Goal: Transaction & Acquisition: Purchase product/service

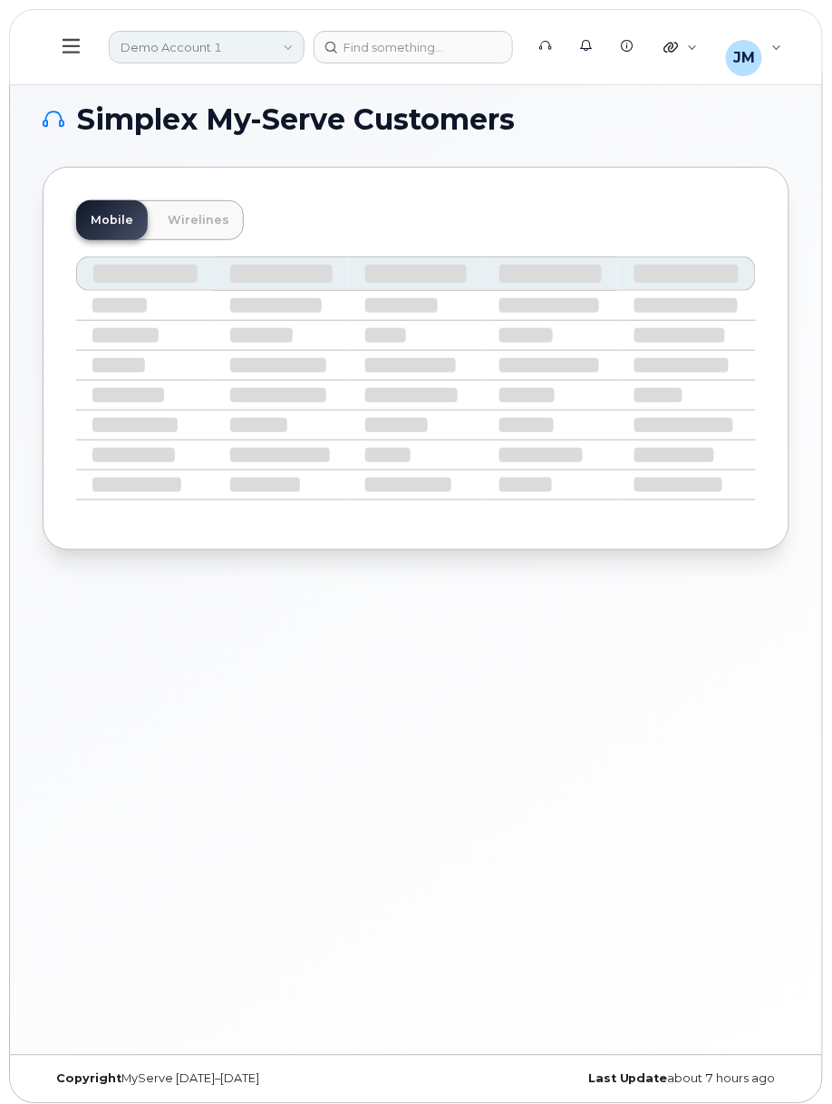
click at [237, 49] on link "Demo Account 1" at bounding box center [207, 47] width 196 height 33
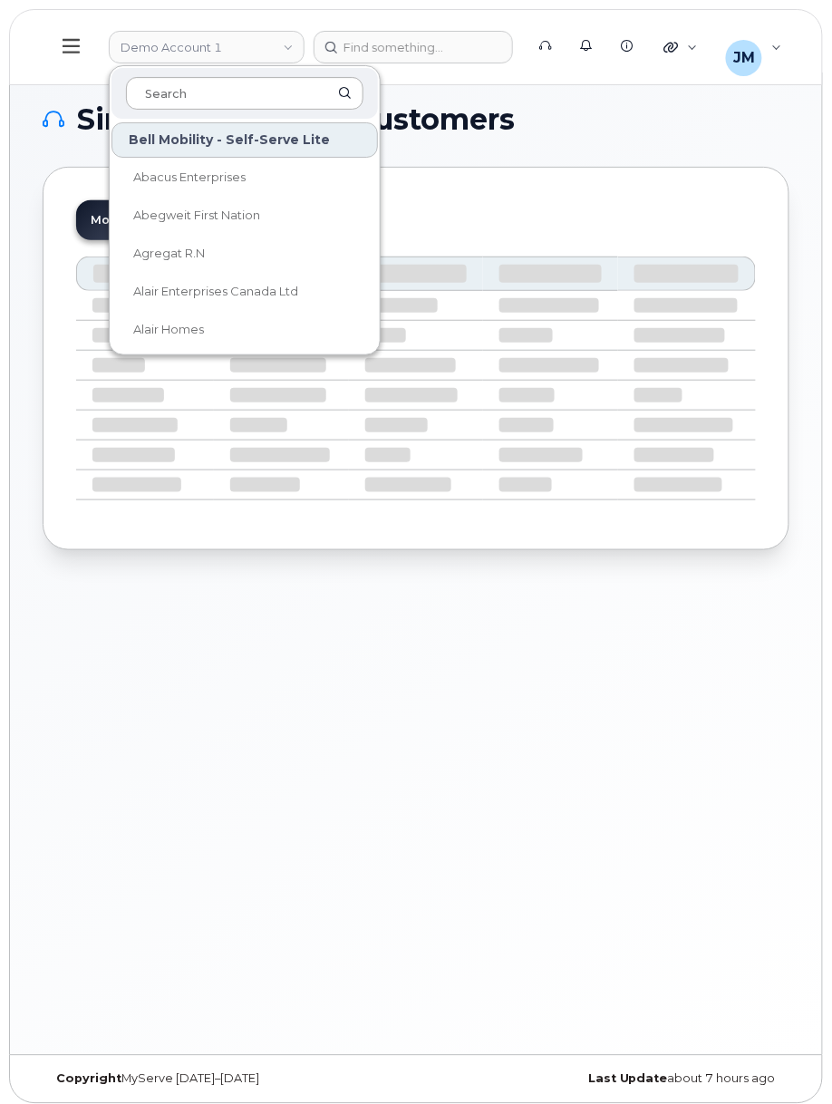
click at [251, 91] on input at bounding box center [244, 93] width 237 height 33
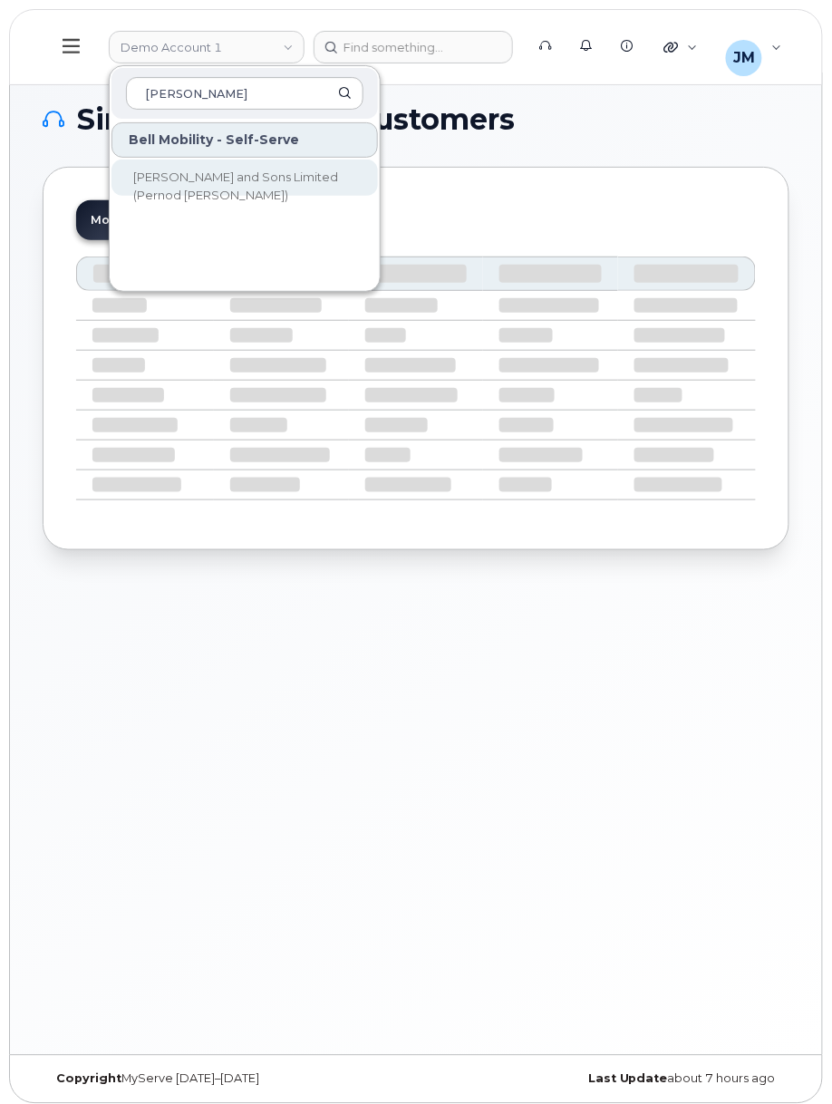
type input "hiram"
click at [269, 178] on span "[PERSON_NAME] and Sons Limited (Pernod [PERSON_NAME])" at bounding box center [235, 186] width 205 height 33
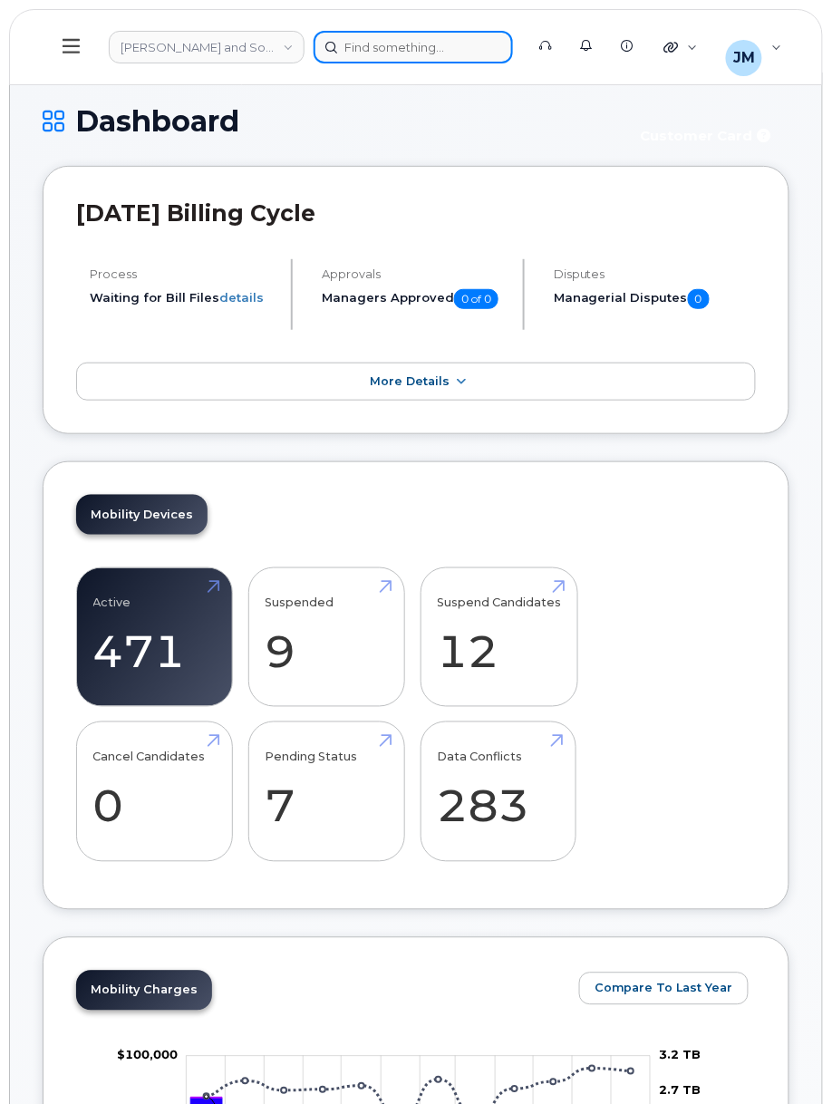
click at [383, 51] on div at bounding box center [413, 47] width 199 height 33
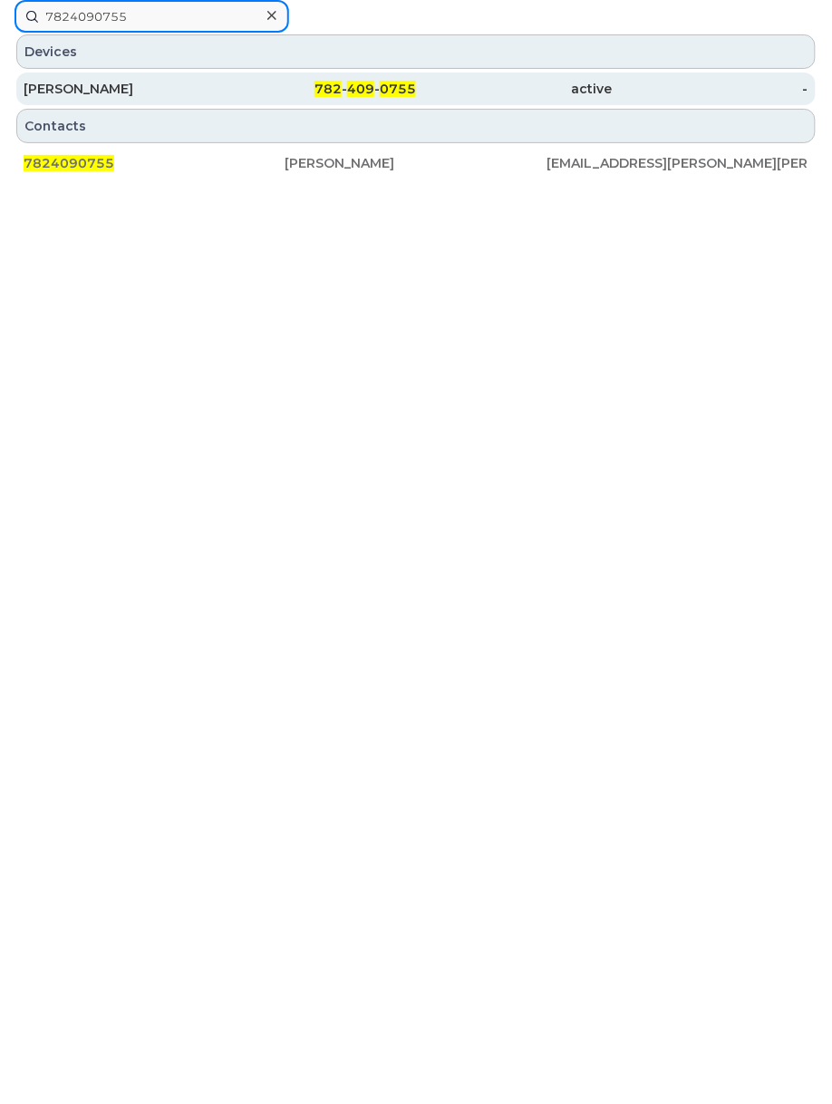
type input "7824090755"
click at [390, 91] on span "0755" at bounding box center [398, 89] width 36 height 16
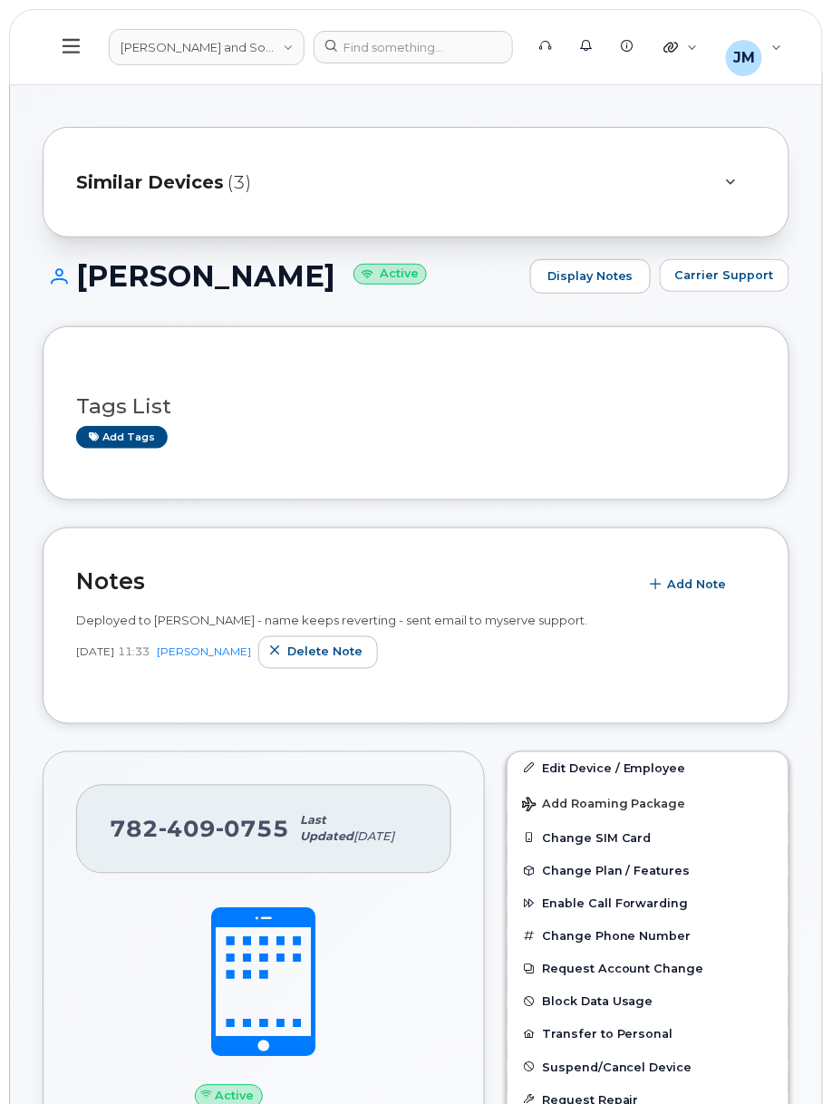
click at [255, 175] on div "Similar Devices (3)" at bounding box center [390, 182] width 629 height 44
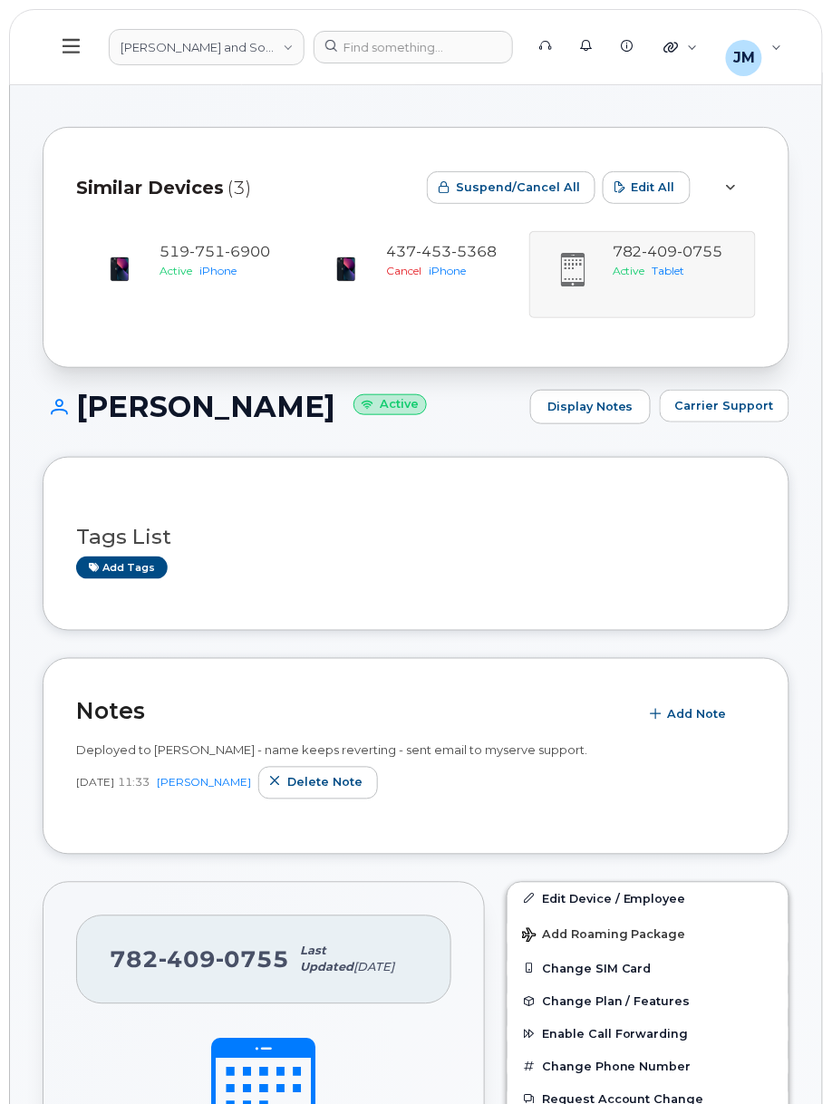
click at [372, 189] on div "Similar Devices (3)" at bounding box center [244, 187] width 336 height 54
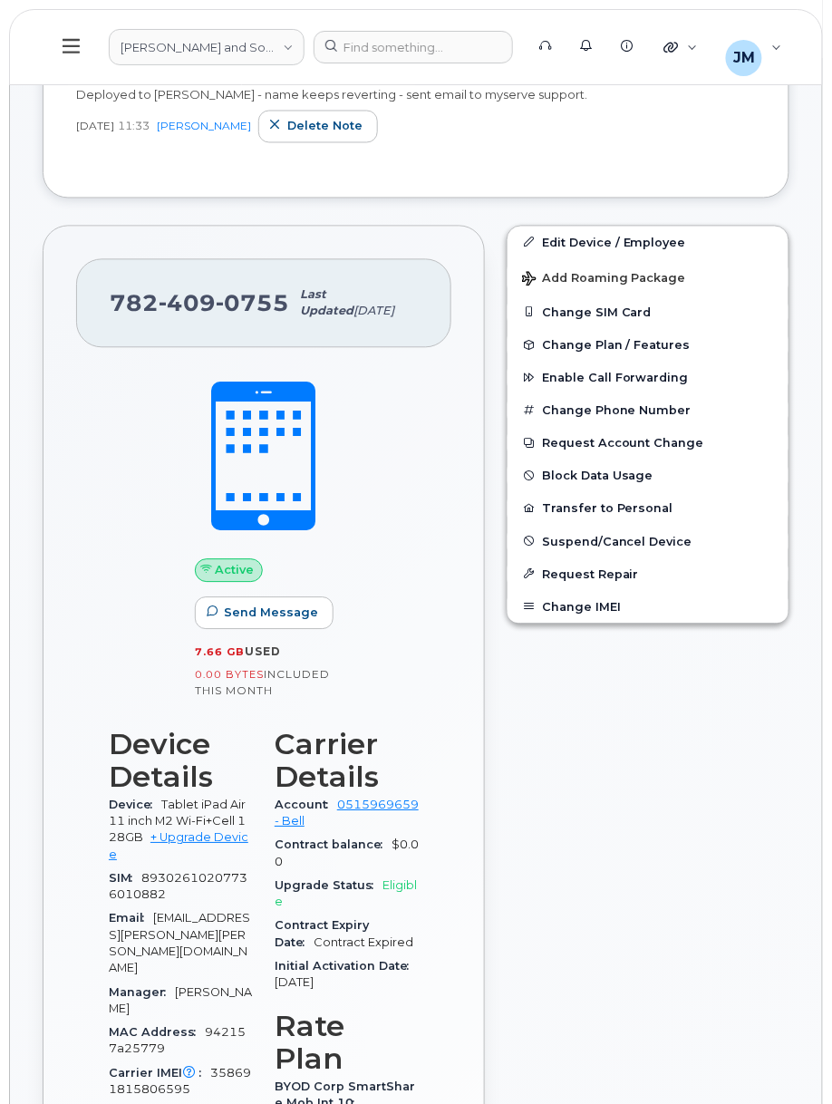
scroll to position [483, 0]
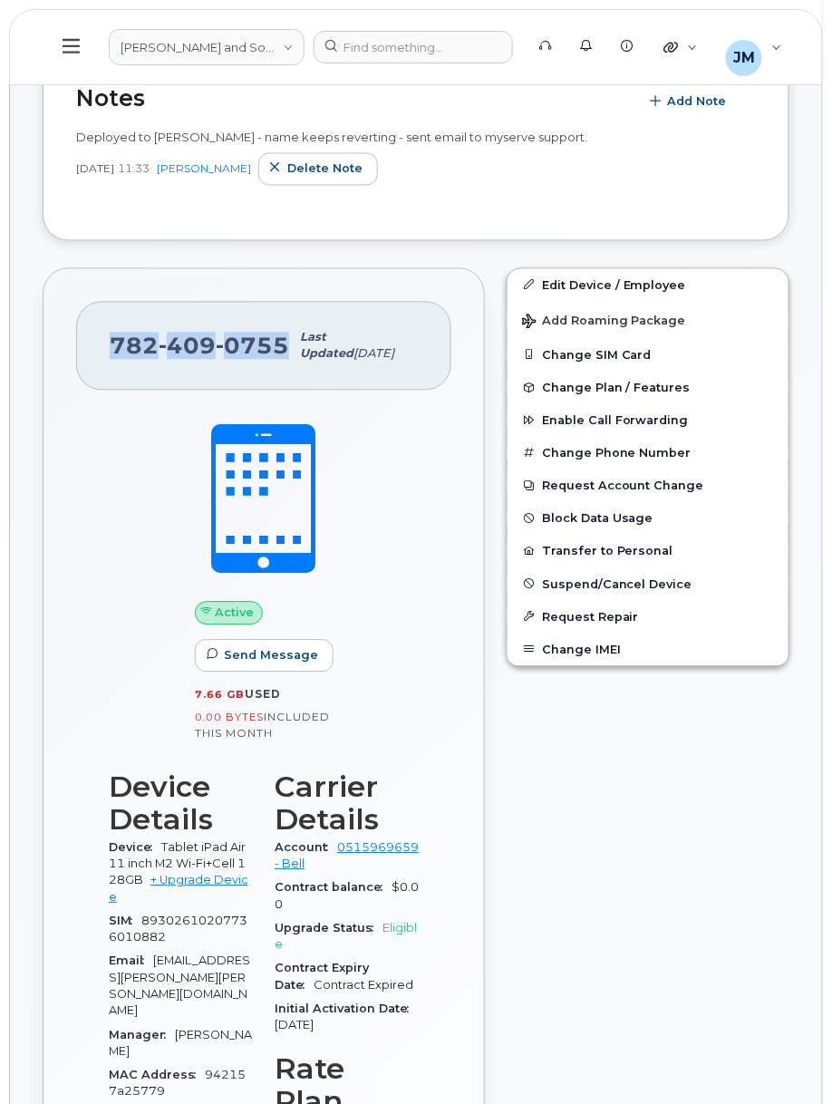
drag, startPoint x: 286, startPoint y: 348, endPoint x: 105, endPoint y: 353, distance: 181.3
click at [105, 353] on div "782 409 0755 Last updated Jun 26, 2025" at bounding box center [263, 347] width 375 height 90
copy span "782 409 0755"
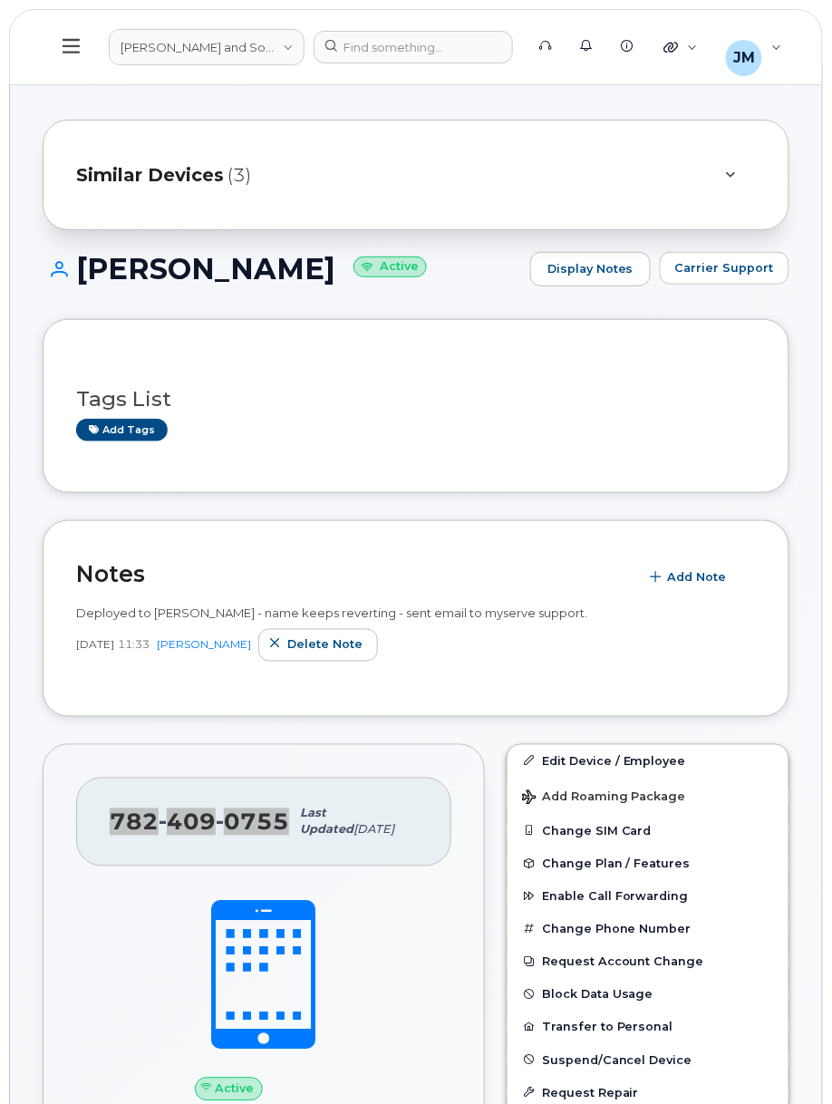
scroll to position [0, 0]
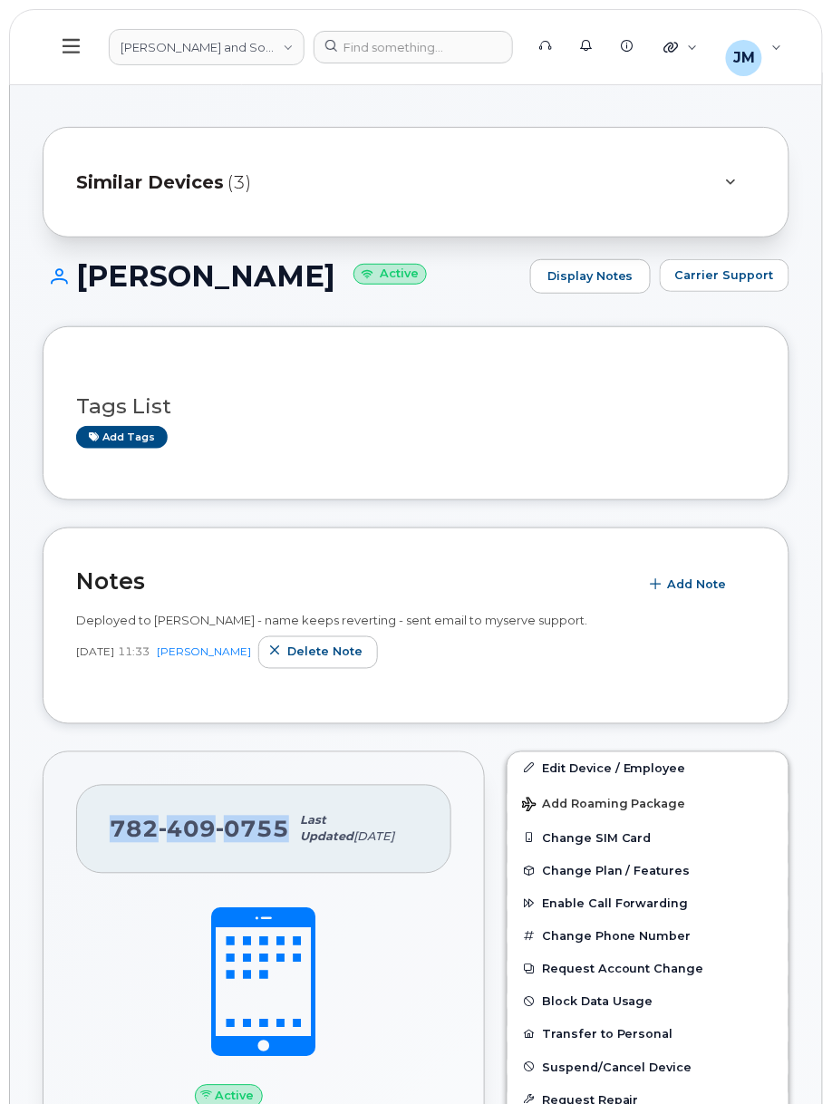
click at [71, 48] on icon at bounding box center [71, 46] width 17 height 20
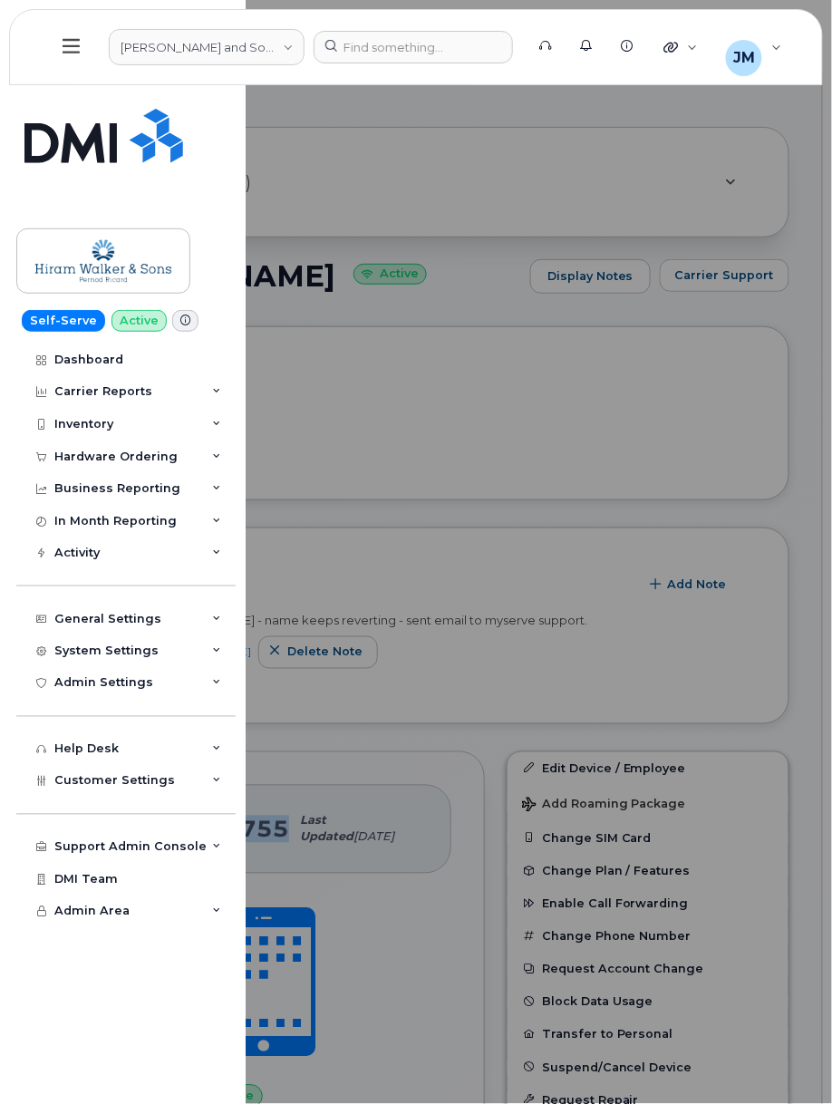
click at [76, 52] on icon at bounding box center [71, 46] width 17 height 20
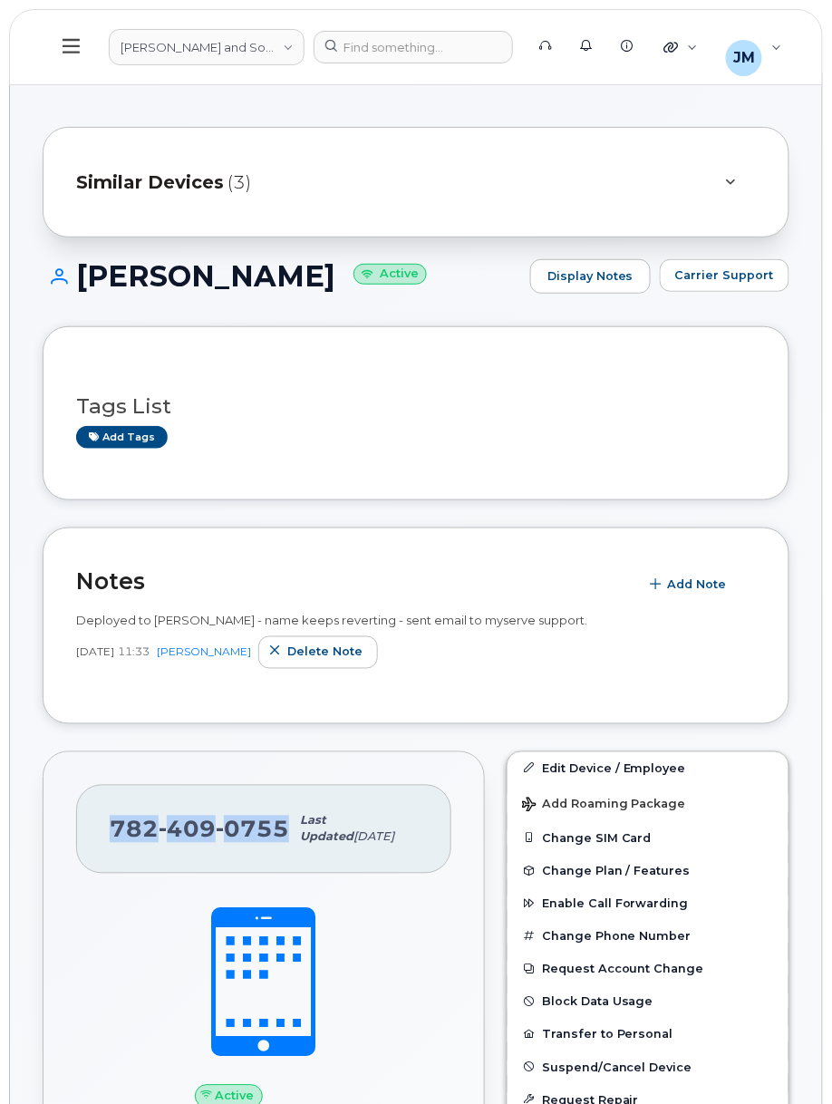
click at [78, 47] on icon at bounding box center [71, 46] width 17 height 15
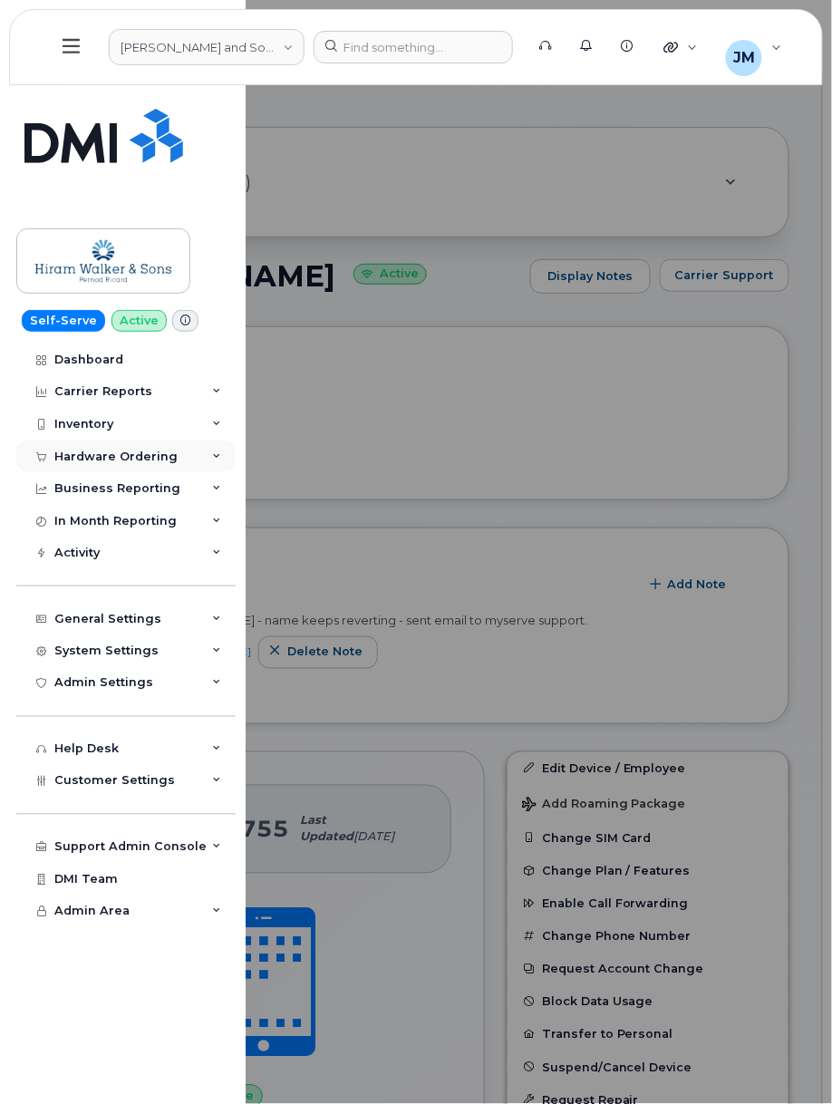
click at [145, 455] on div "Hardware Ordering" at bounding box center [115, 457] width 123 height 15
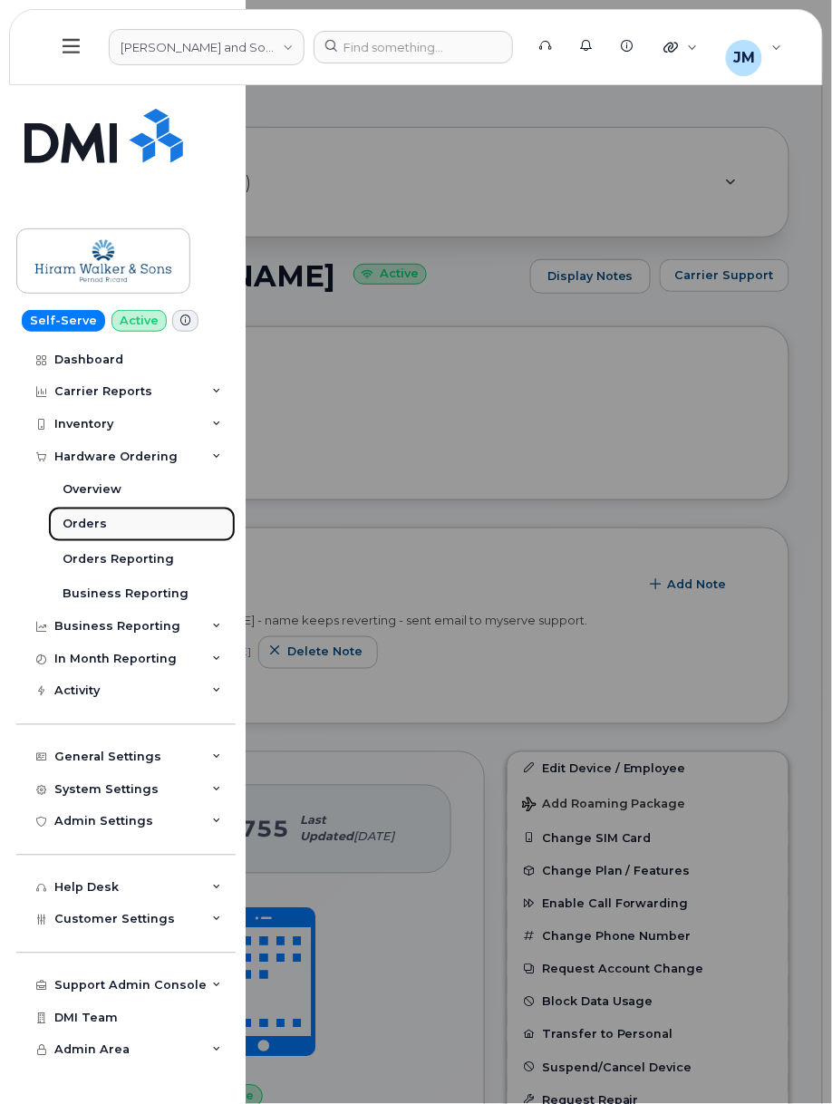
click at [112, 523] on link "Orders" at bounding box center [142, 524] width 188 height 34
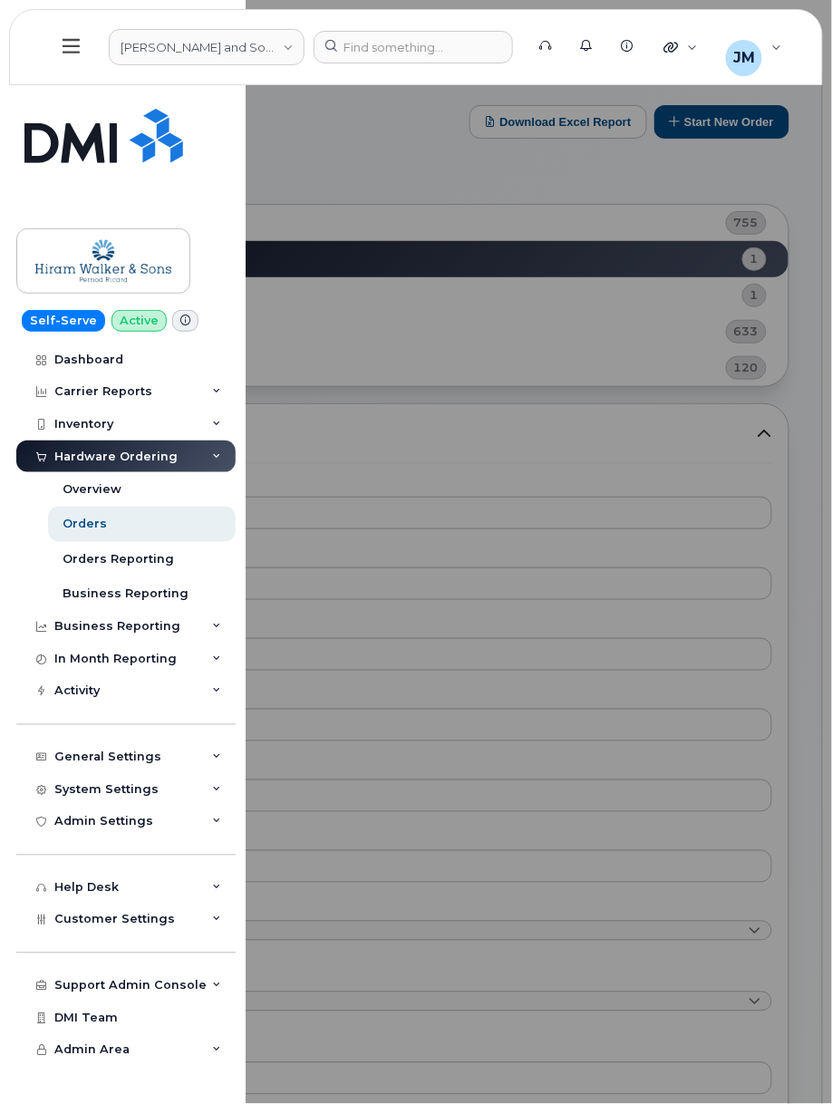
click at [575, 160] on div at bounding box center [416, 552] width 832 height 1104
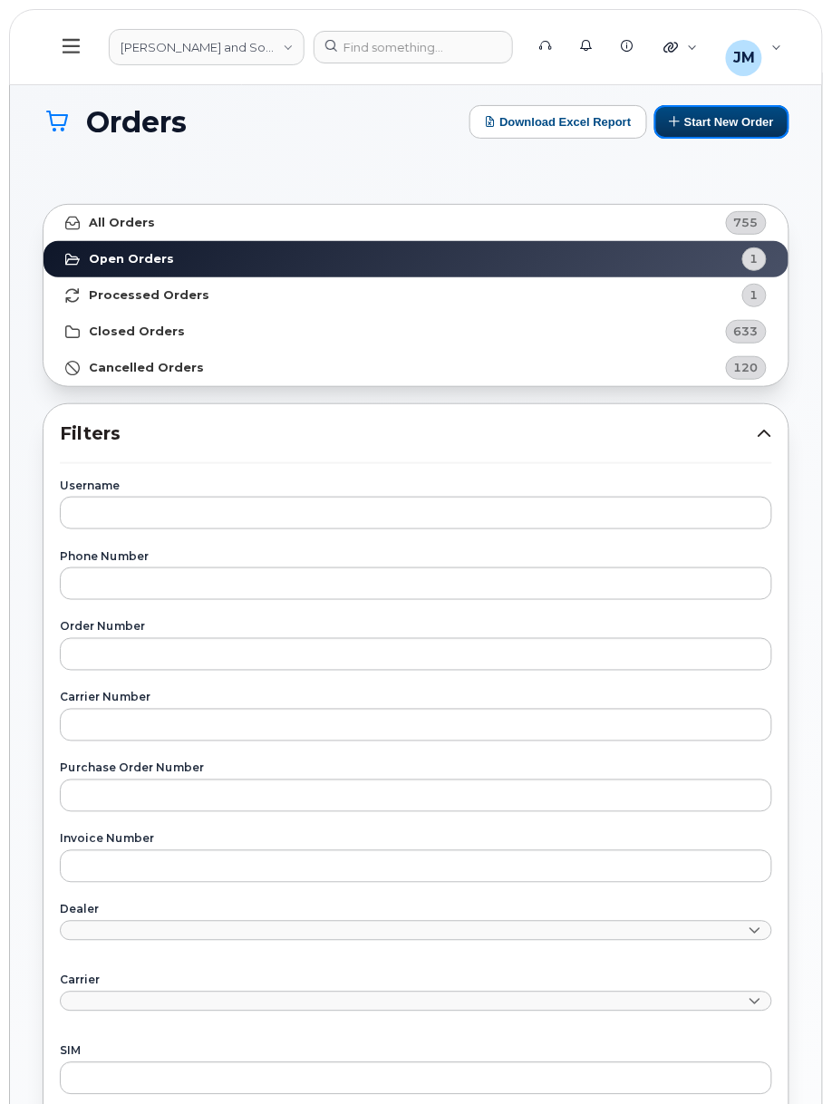
click at [693, 123] on button "Start New Order" at bounding box center [721, 122] width 135 height 34
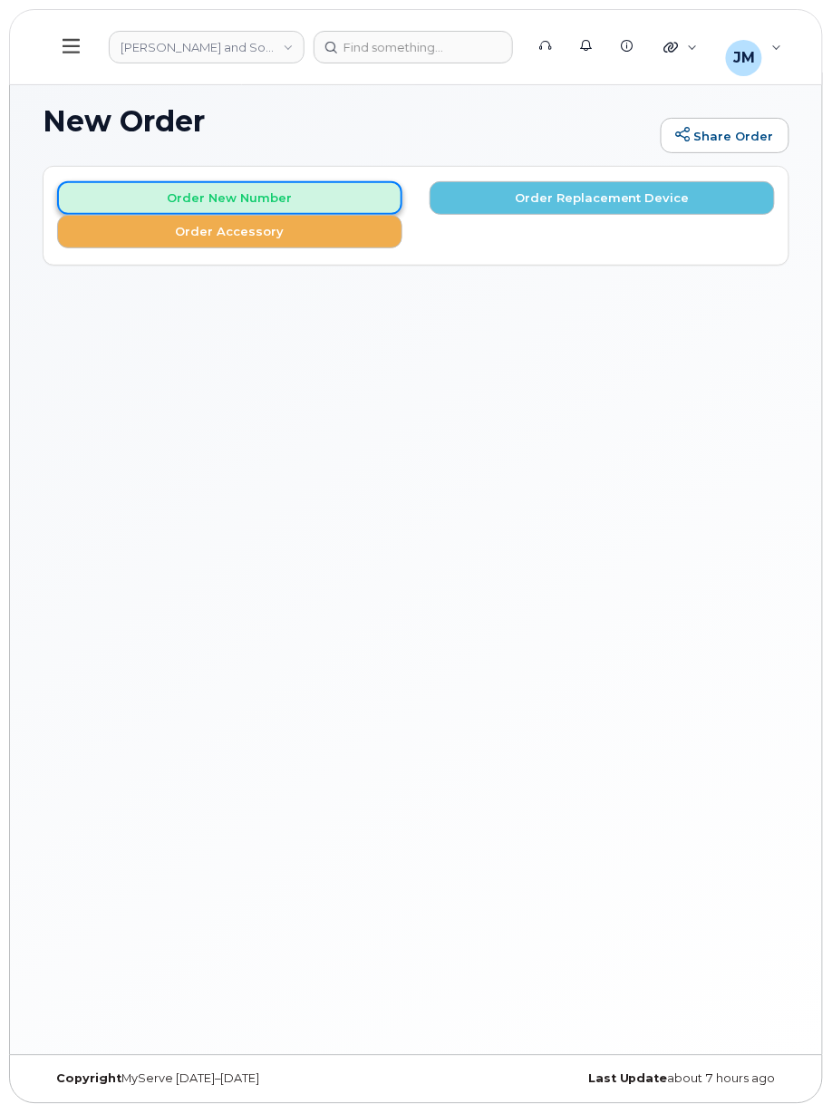
click at [331, 189] on button "Order New Number" at bounding box center [229, 198] width 345 height 34
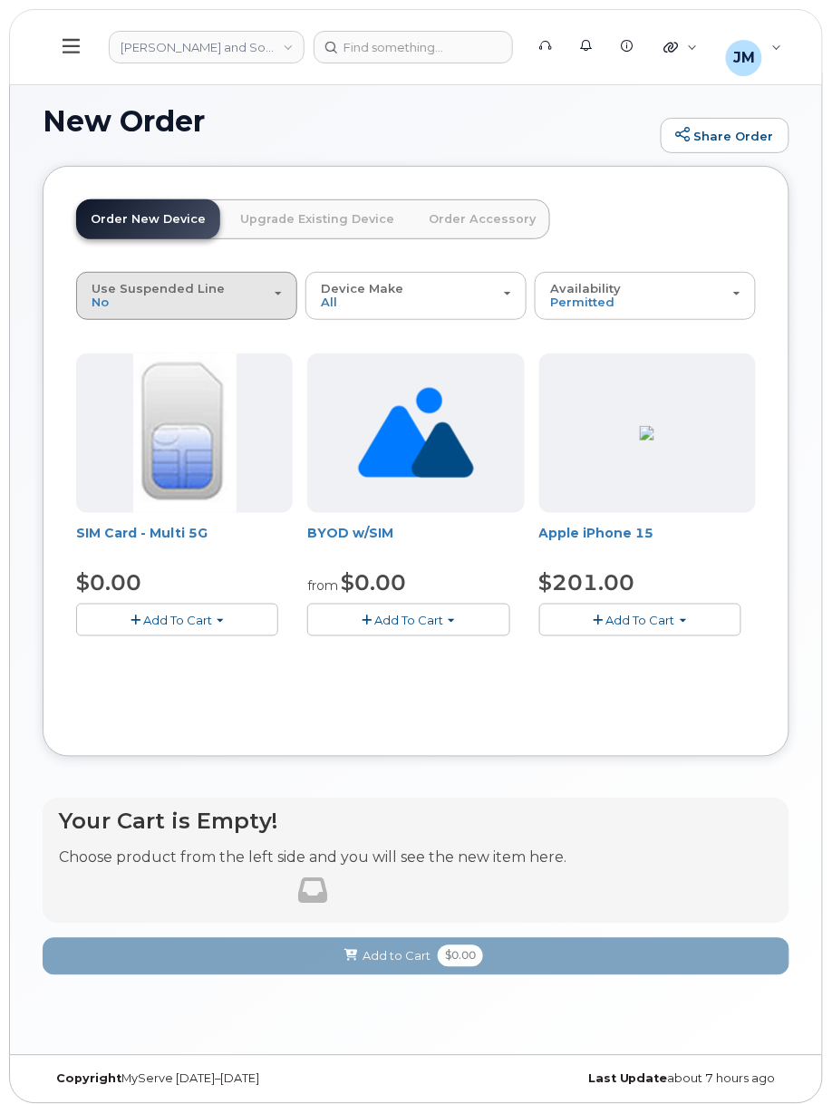
click at [229, 305] on div "Use Suspended Line No" at bounding box center [187, 296] width 190 height 28
click at [303, 216] on link "Upgrade Existing Device" at bounding box center [317, 219] width 183 height 40
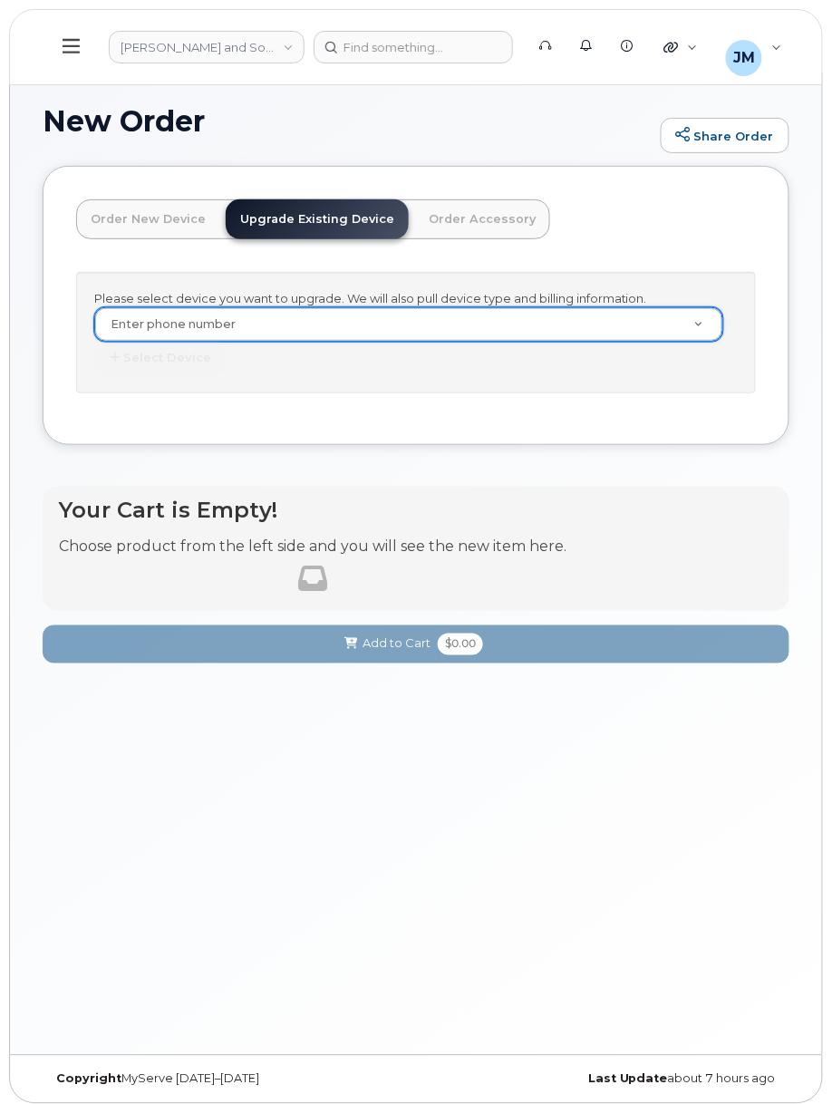
drag, startPoint x: 429, startPoint y: 218, endPoint x: 429, endPoint y: 234, distance: 16.3
click at [465, 225] on link "Order Accessory" at bounding box center [482, 219] width 136 height 40
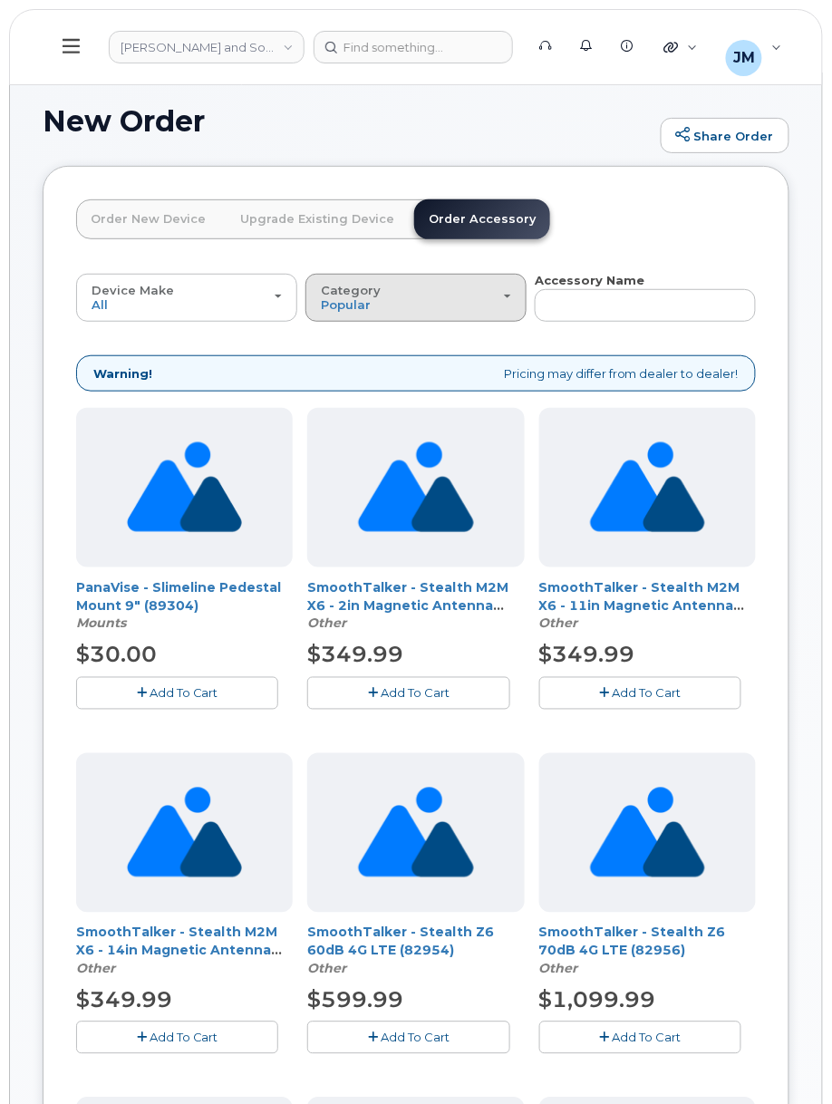
click at [334, 295] on span "Category" at bounding box center [351, 290] width 60 height 15
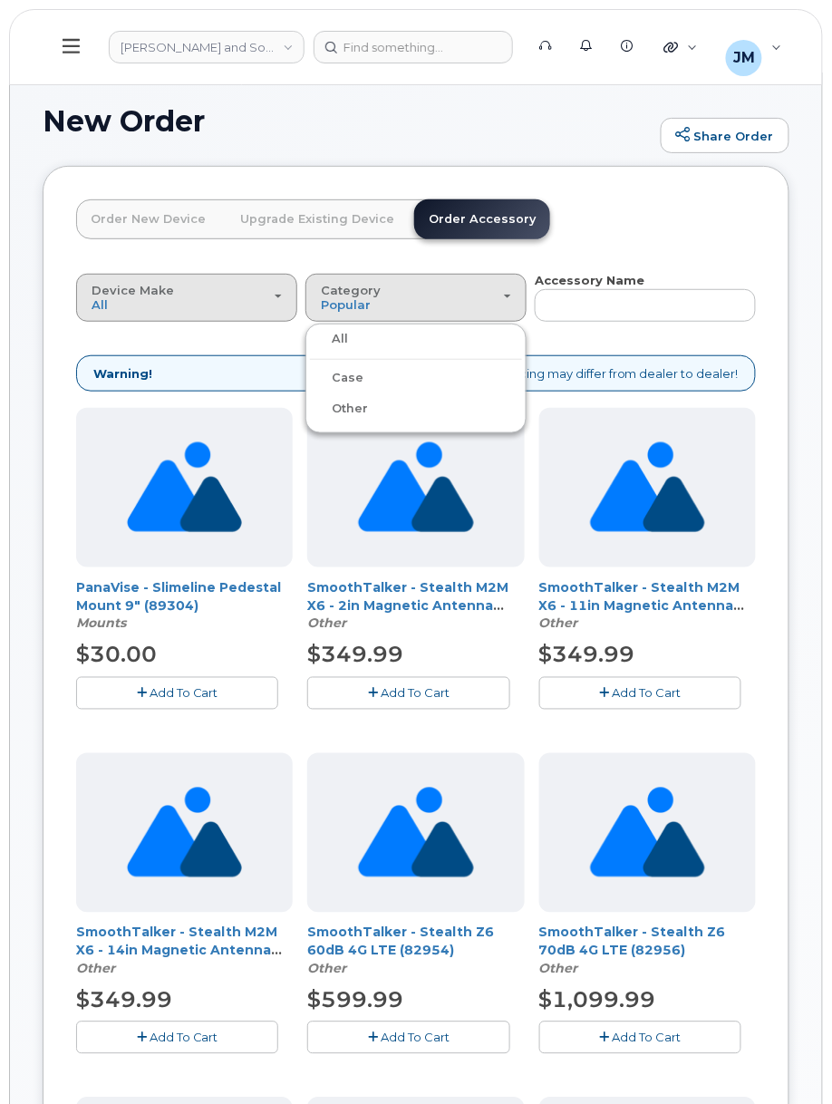
click at [244, 295] on div "Device Make All iPhone Modem" at bounding box center [187, 298] width 190 height 28
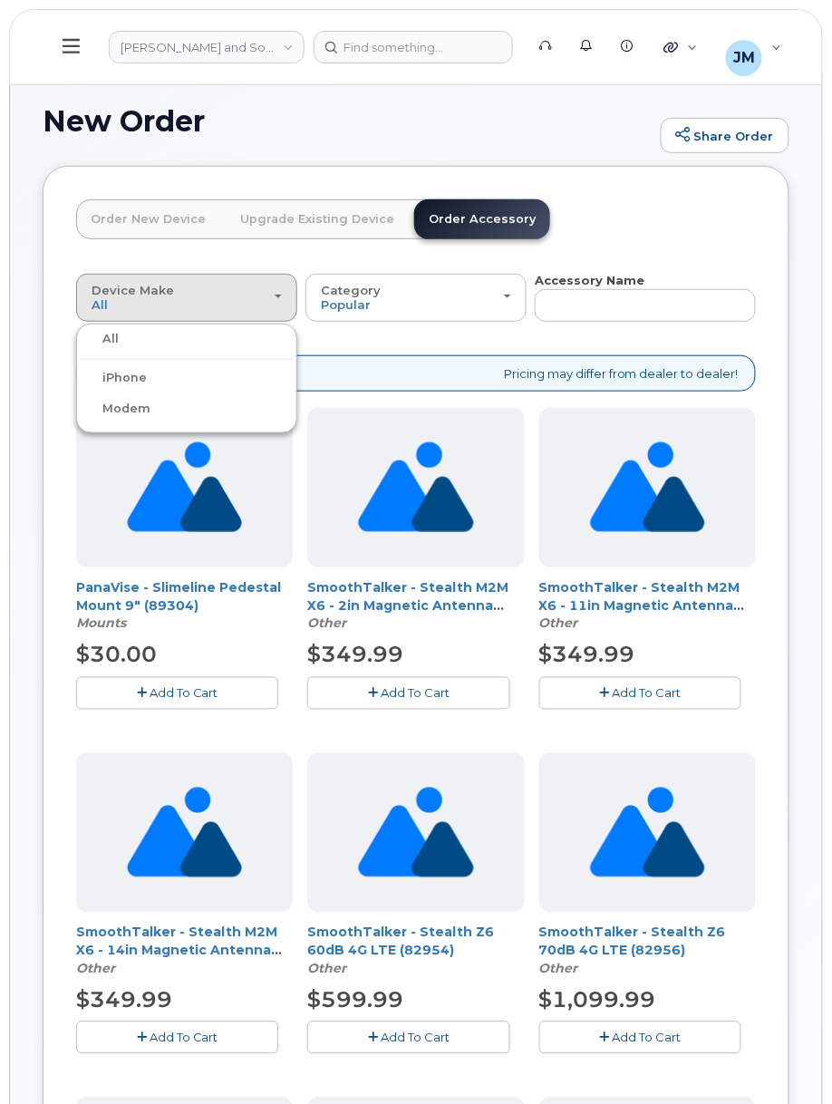
drag, startPoint x: 96, startPoint y: 337, endPoint x: 105, endPoint y: 341, distance: 9.8
click at [99, 337] on label "All" at bounding box center [100, 339] width 38 height 22
click at [0, 0] on input "All" at bounding box center [0, 0] width 0 height 0
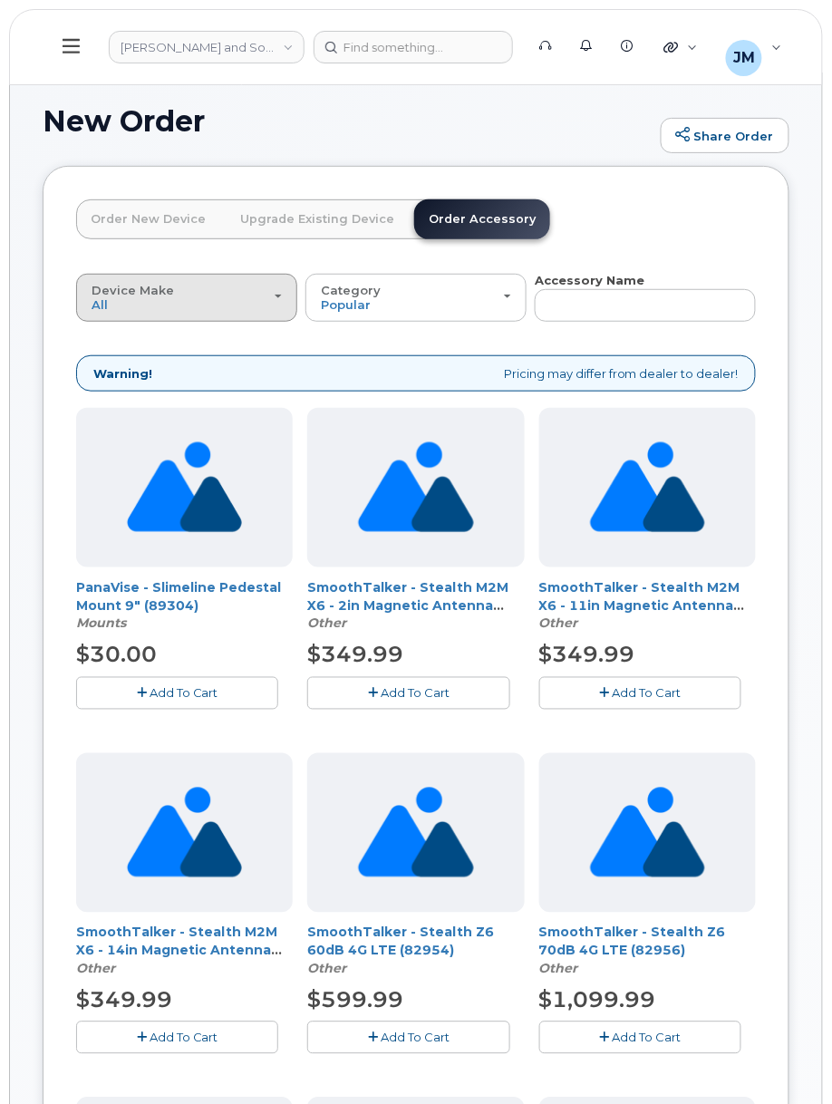
click at [154, 299] on div "Device Make All iPhone Modem" at bounding box center [187, 298] width 190 height 28
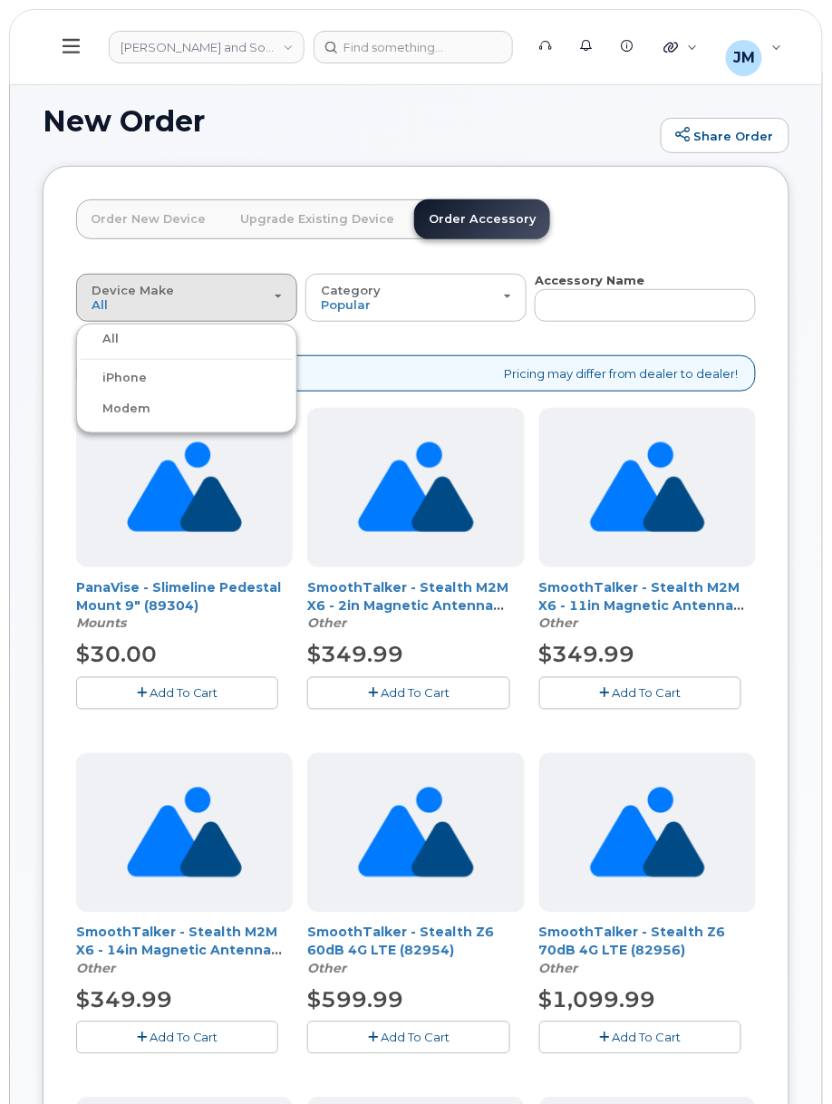
click at [135, 402] on label "Modem" at bounding box center [116, 409] width 70 height 22
click at [0, 0] on input "Modem" at bounding box center [0, 0] width 0 height 0
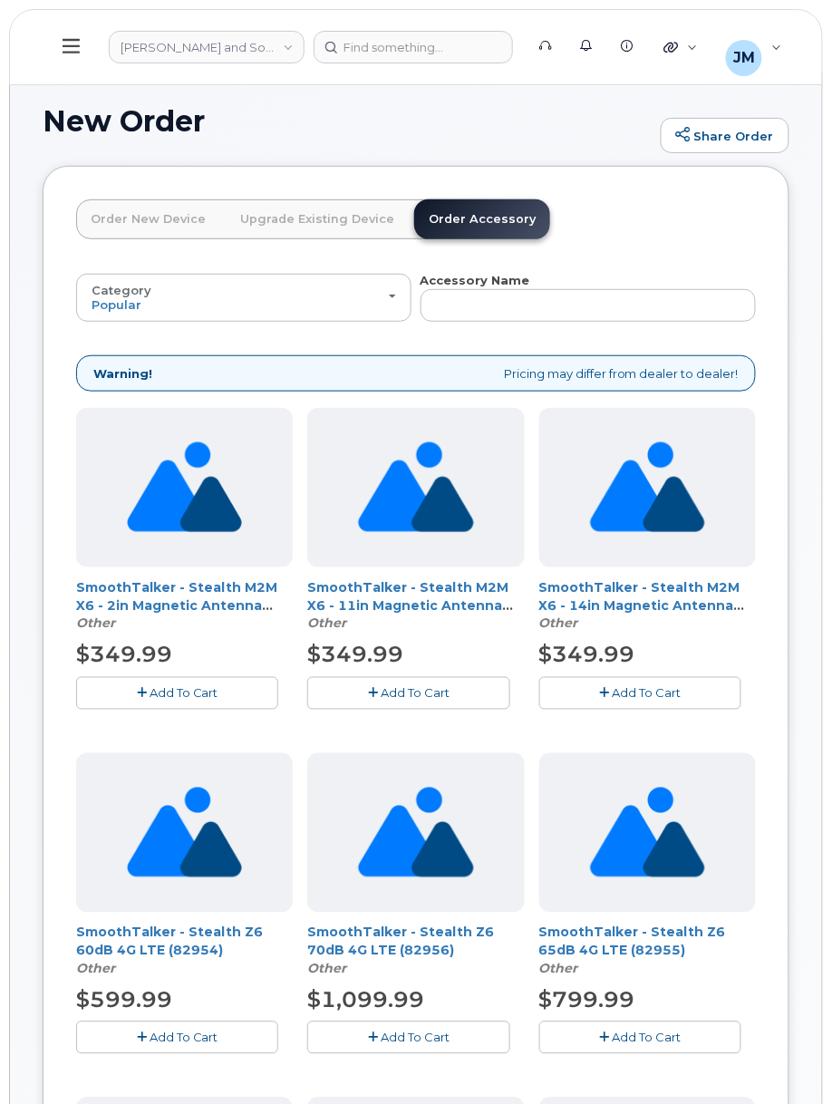
click at [65, 48] on icon at bounding box center [71, 46] width 17 height 20
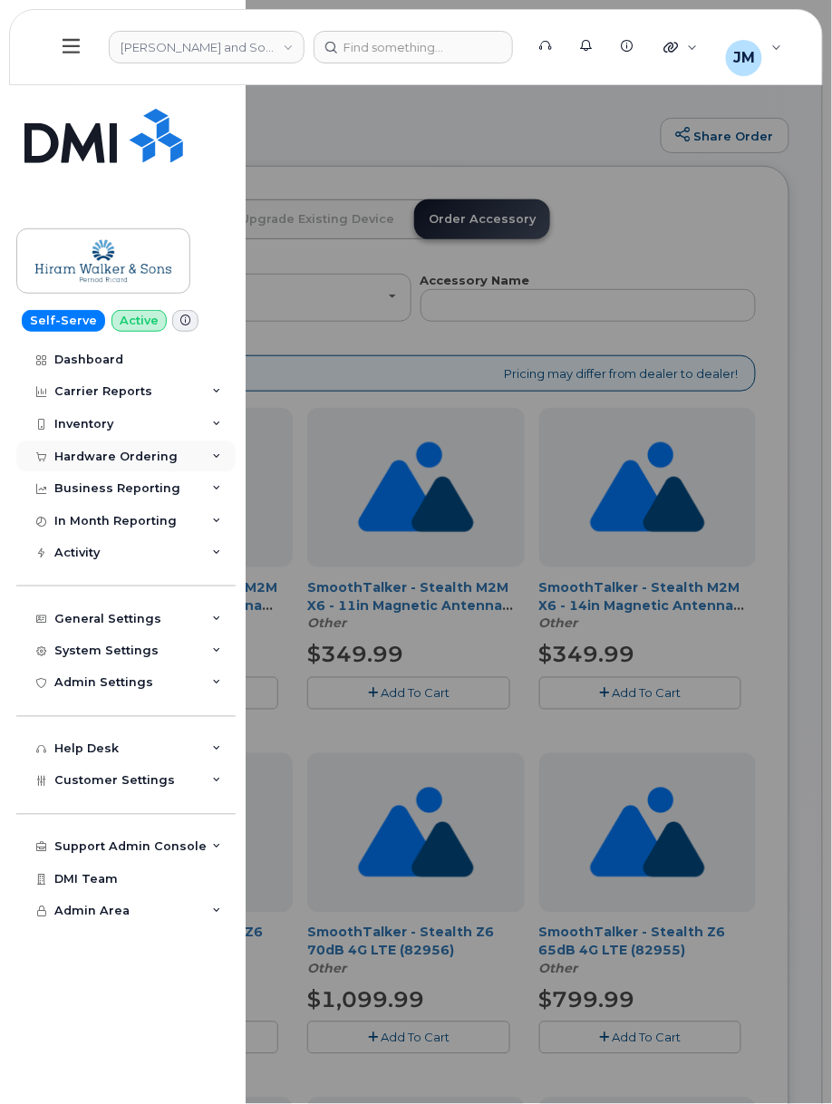
click at [121, 453] on div "Hardware Ordering" at bounding box center [115, 457] width 123 height 15
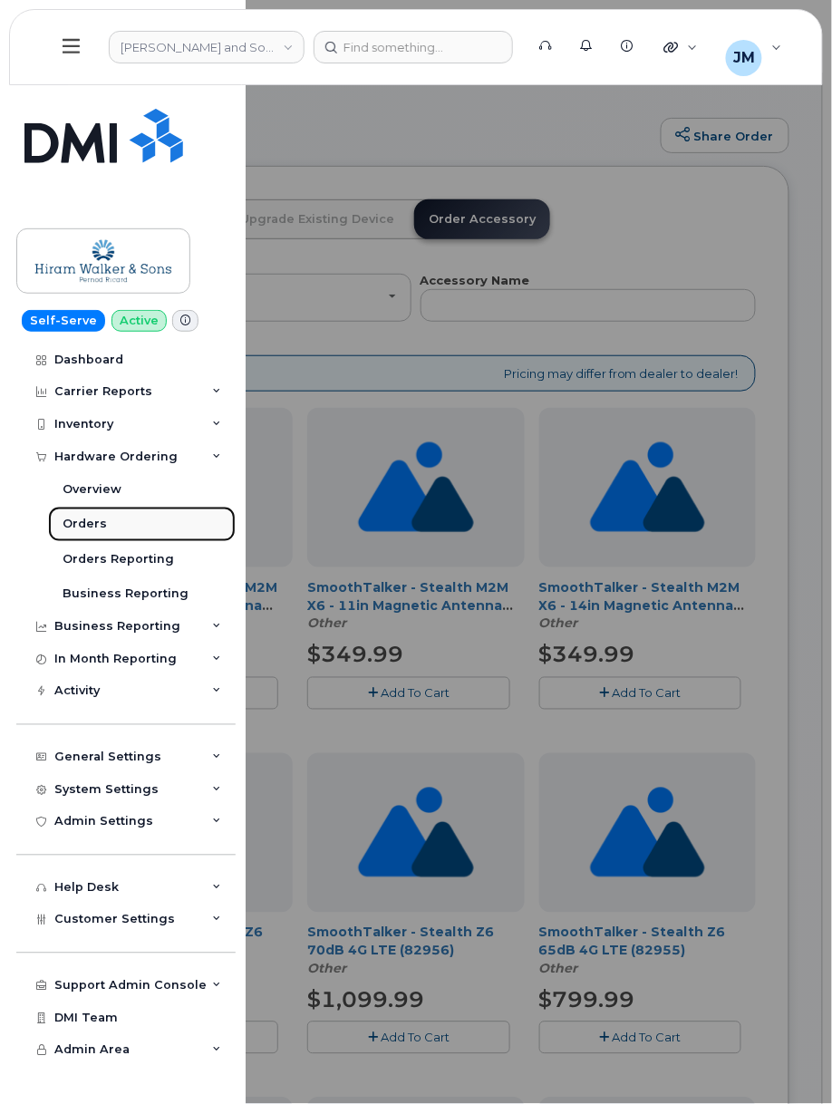
click at [100, 528] on div "Orders" at bounding box center [85, 524] width 44 height 16
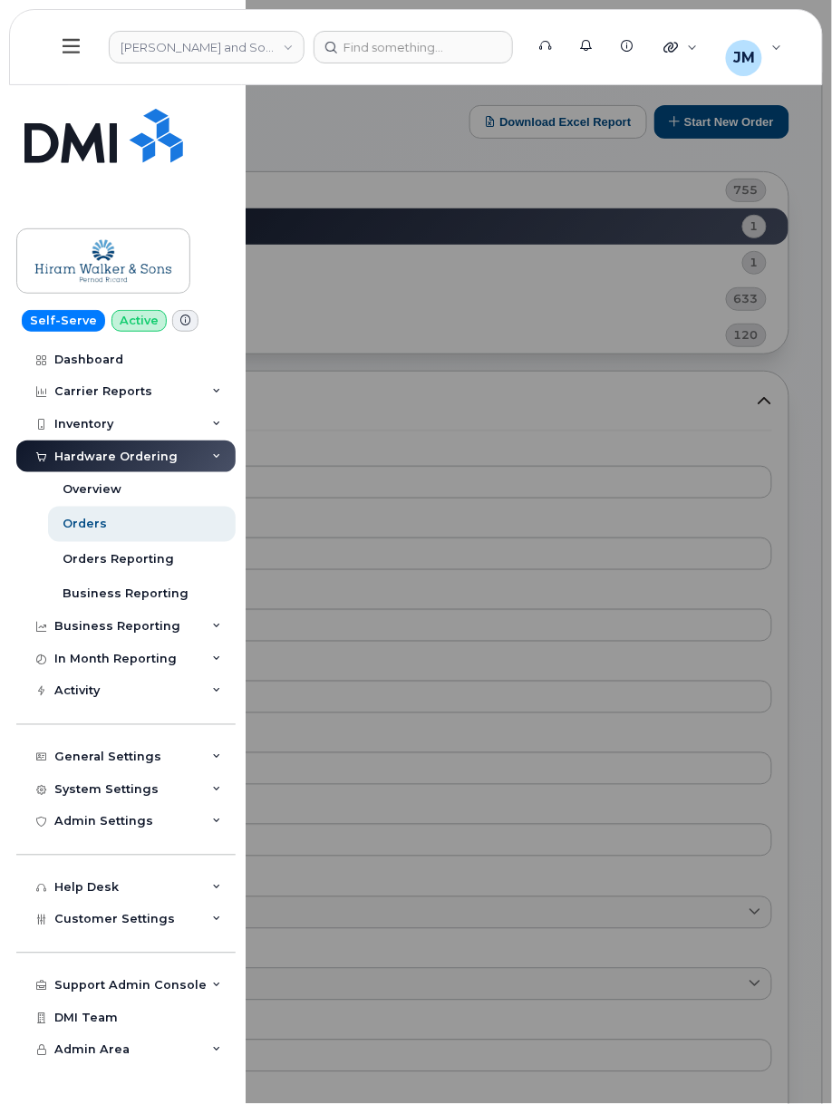
click at [602, 361] on div at bounding box center [416, 552] width 832 height 1104
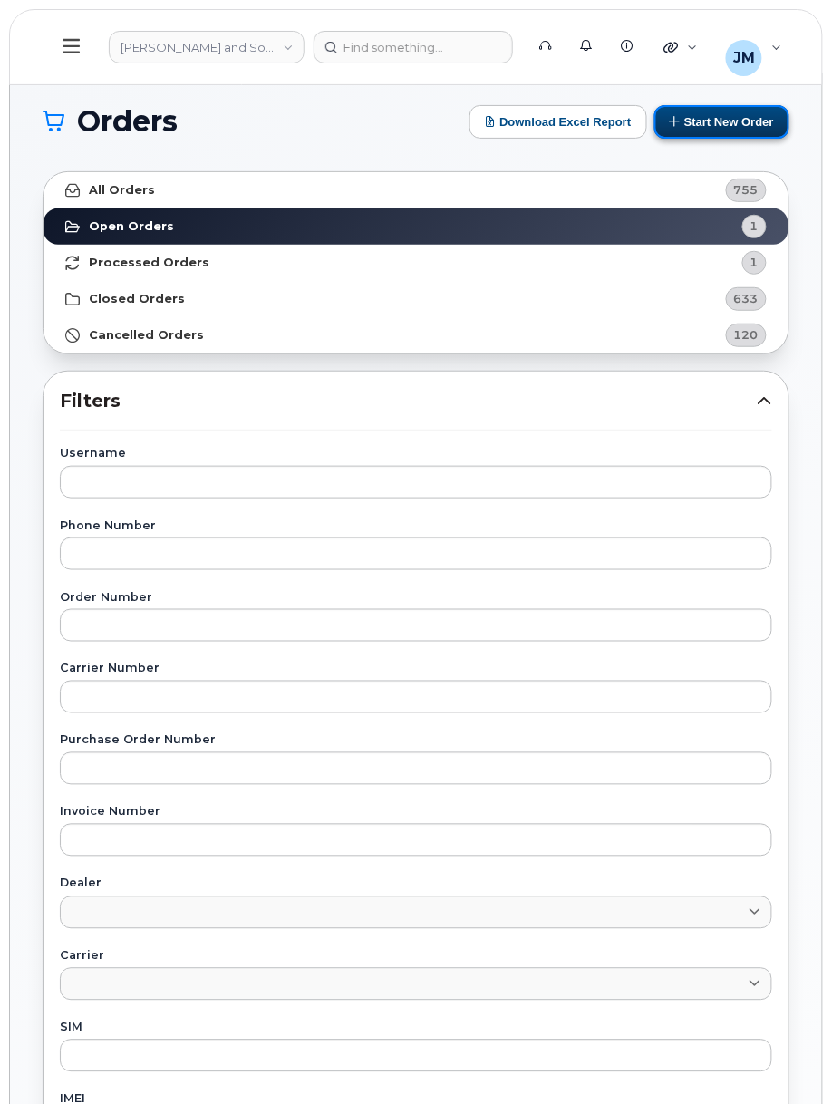
click at [698, 112] on button "Start New Order" at bounding box center [721, 122] width 135 height 34
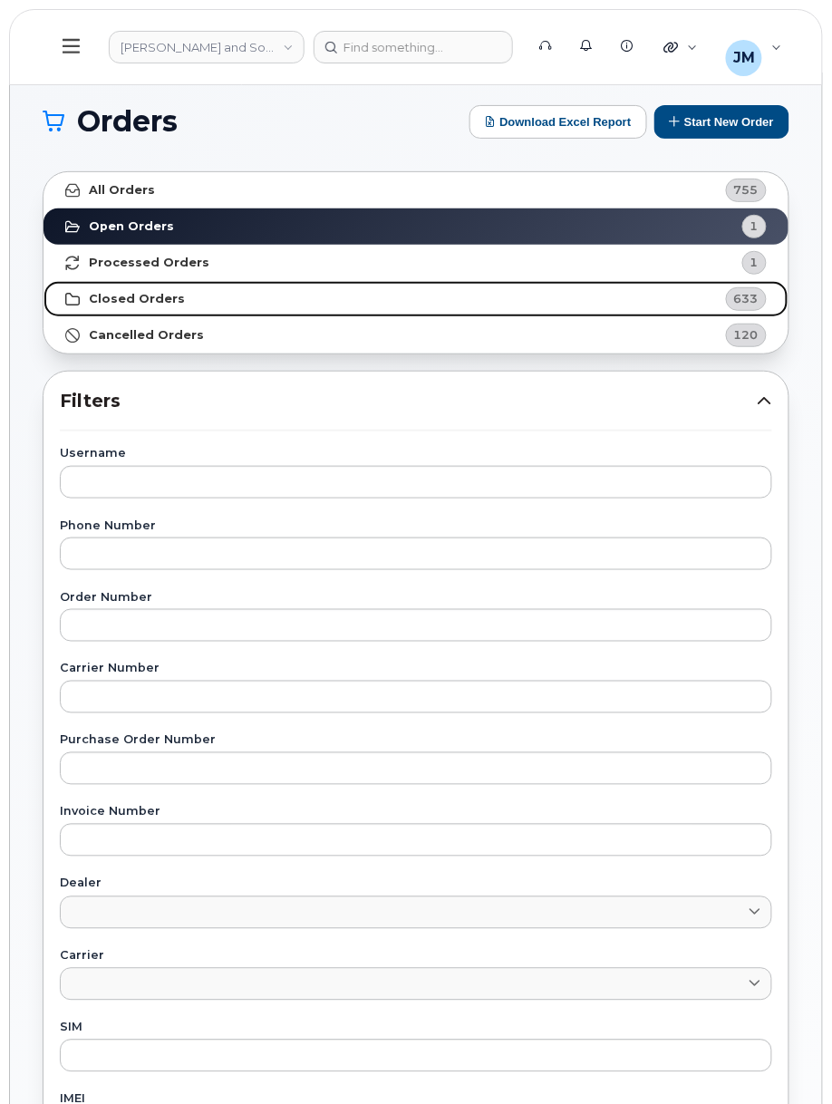
click at [255, 288] on link "Closed Orders 633" at bounding box center [416, 299] width 745 height 36
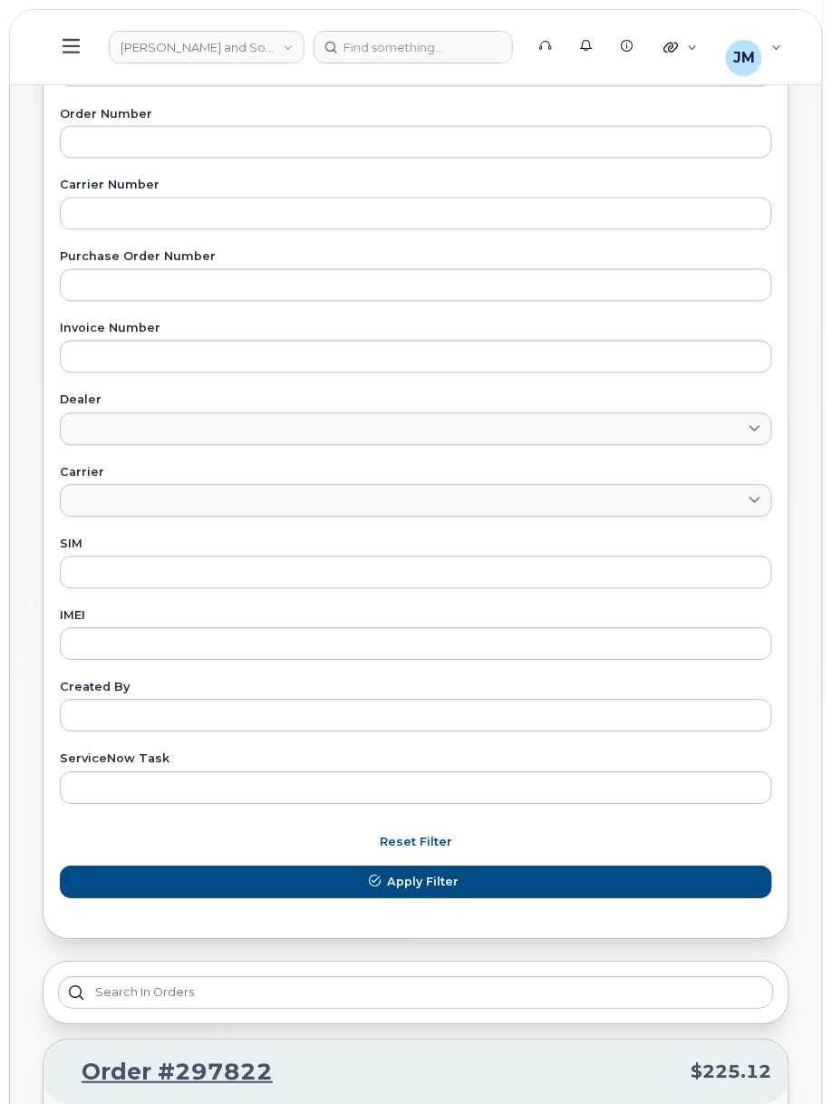
scroll to position [363, 0]
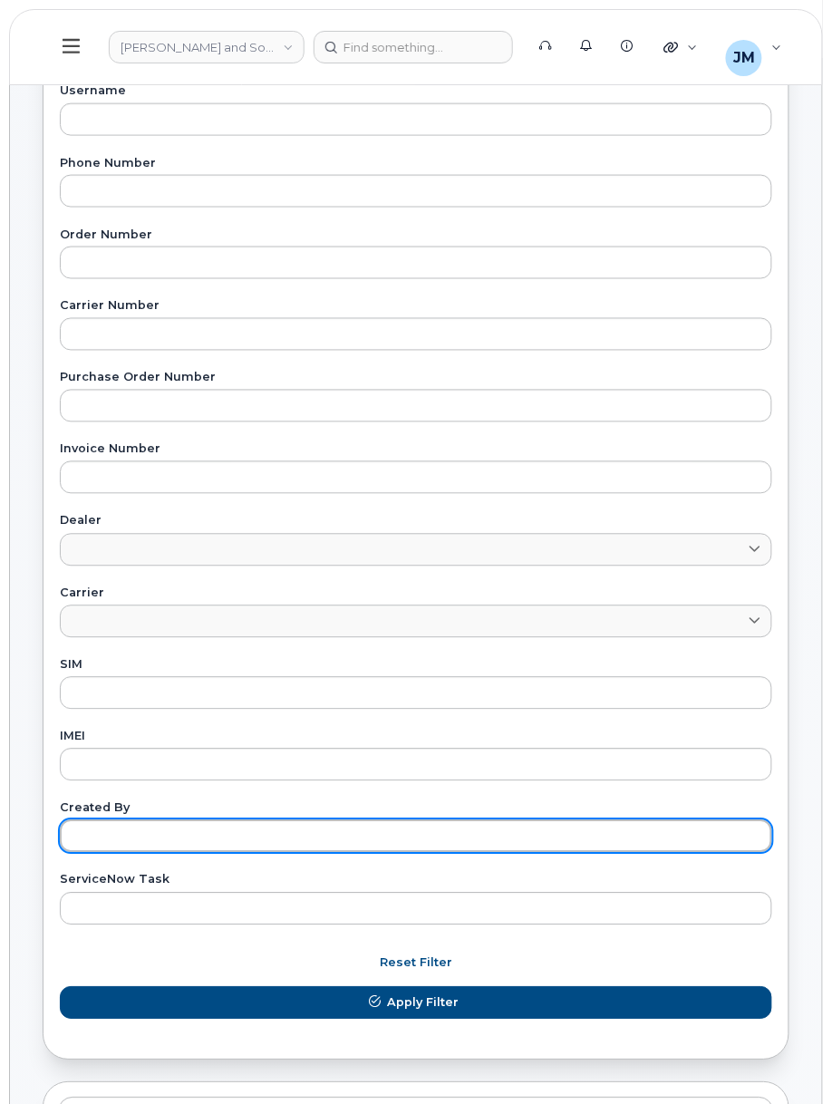
click at [118, 828] on input "text" at bounding box center [416, 836] width 712 height 33
paste input "[PERSON_NAME]"
type input "[PERSON_NAME]"
click at [60, 987] on button "Apply Filter" at bounding box center [416, 1003] width 712 height 33
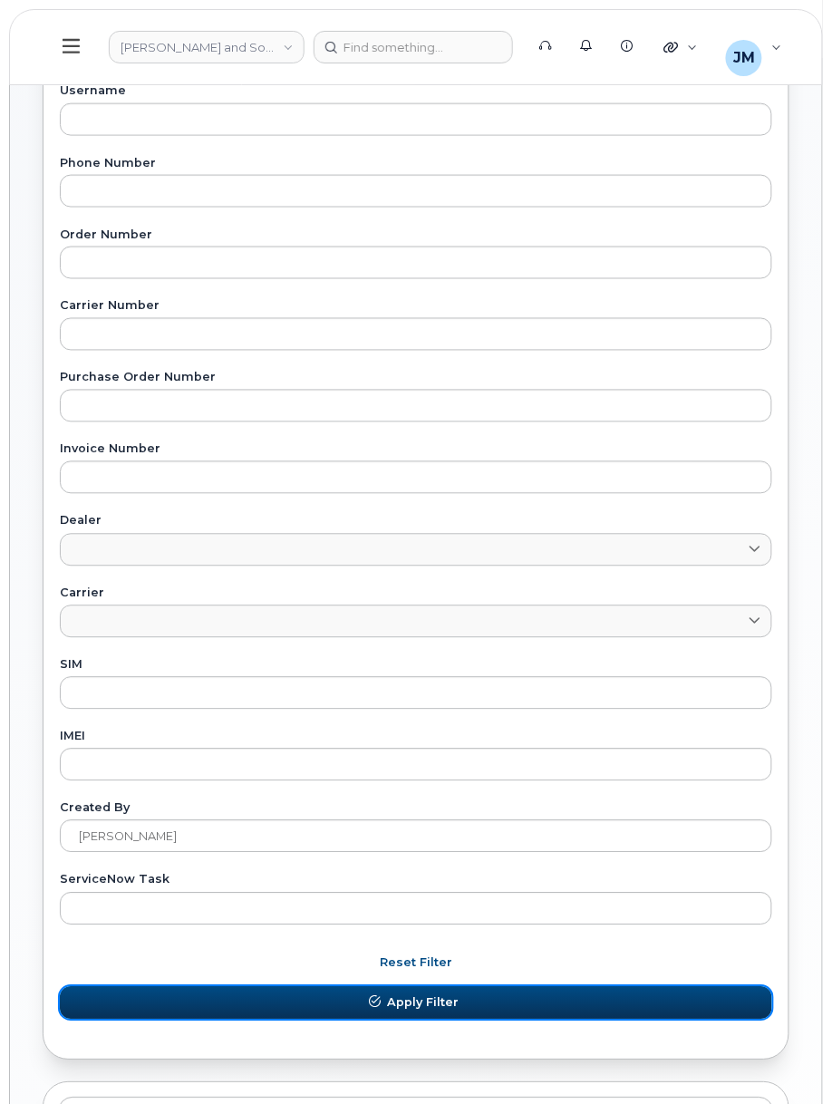
click at [226, 1015] on button "Apply Filter" at bounding box center [416, 1003] width 712 height 33
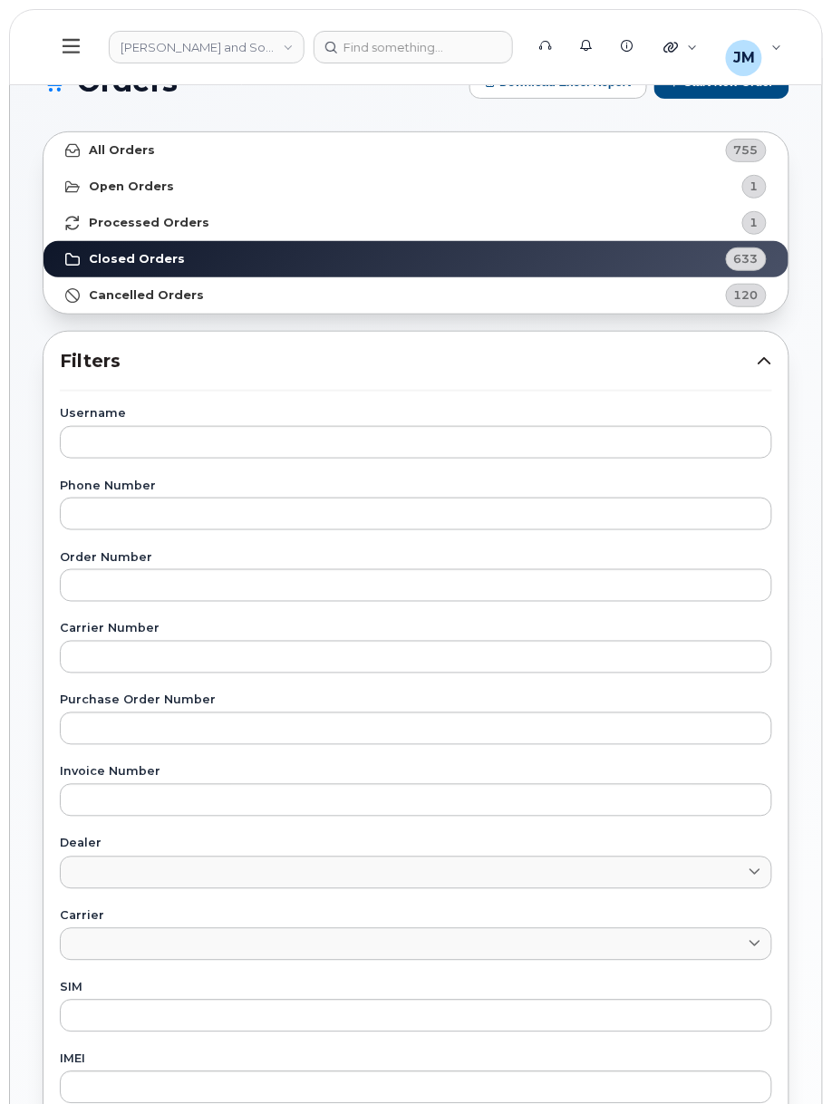
scroll to position [0, 0]
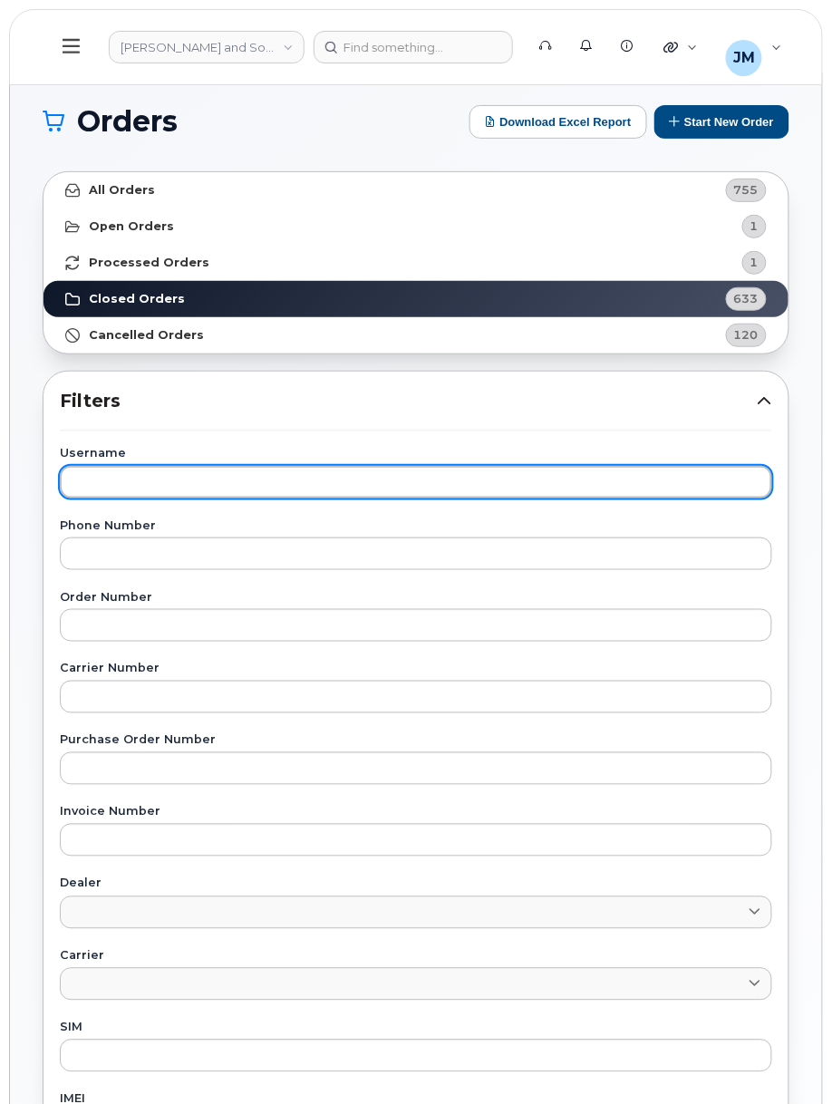
click at [135, 472] on input "text" at bounding box center [416, 482] width 712 height 33
paste input "[PERSON_NAME]"
type input "[PERSON_NAME]"
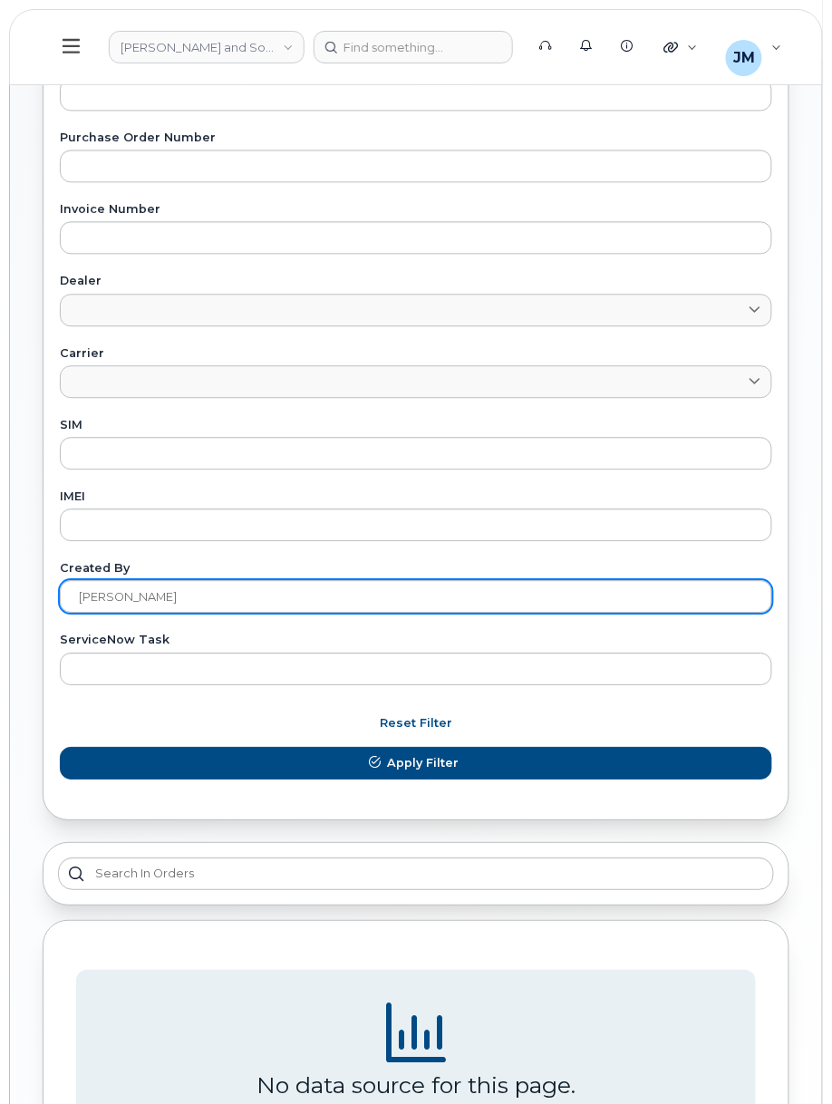
scroll to position [604, 0]
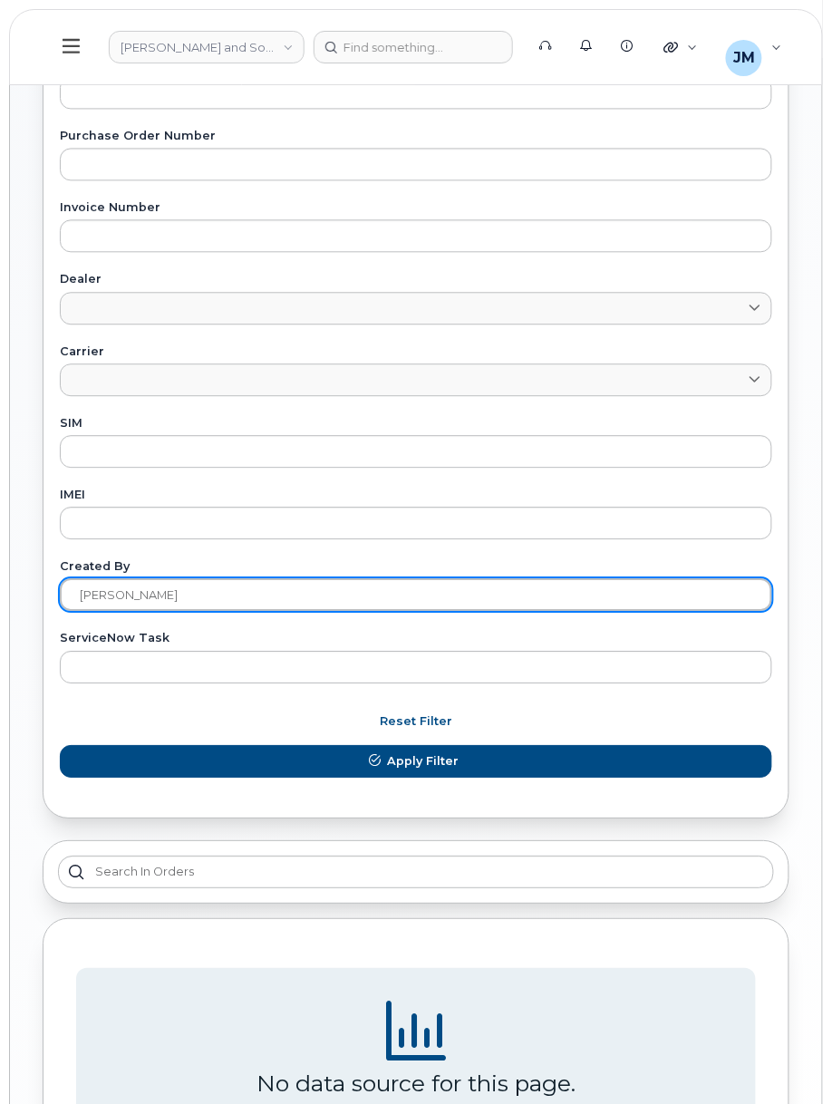
drag, startPoint x: 71, startPoint y: 598, endPoint x: -160, endPoint y: 614, distance: 230.7
click at [0, 614] on html "[PERSON_NAME] and Sons Limited (Pernod [PERSON_NAME]) Support Alerts Knowledge …" at bounding box center [416, 352] width 832 height 1912
click at [60, 746] on button "Apply Filter" at bounding box center [416, 762] width 712 height 33
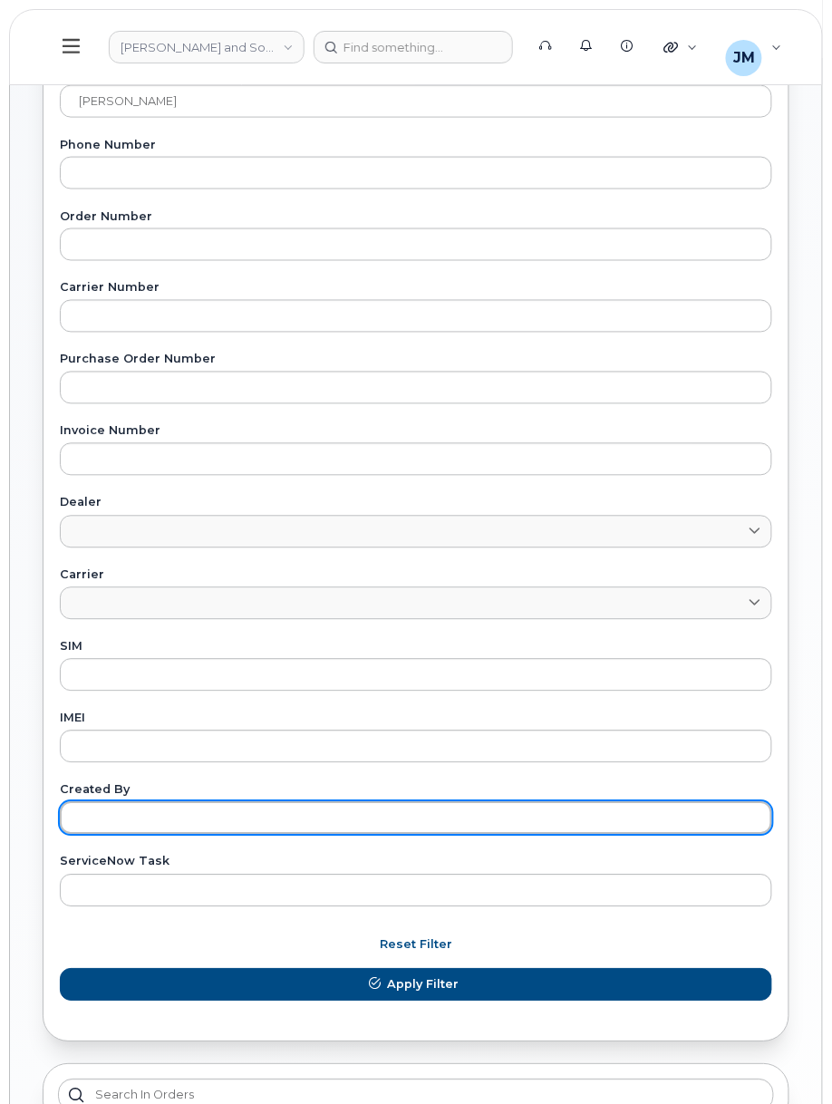
scroll to position [0, 0]
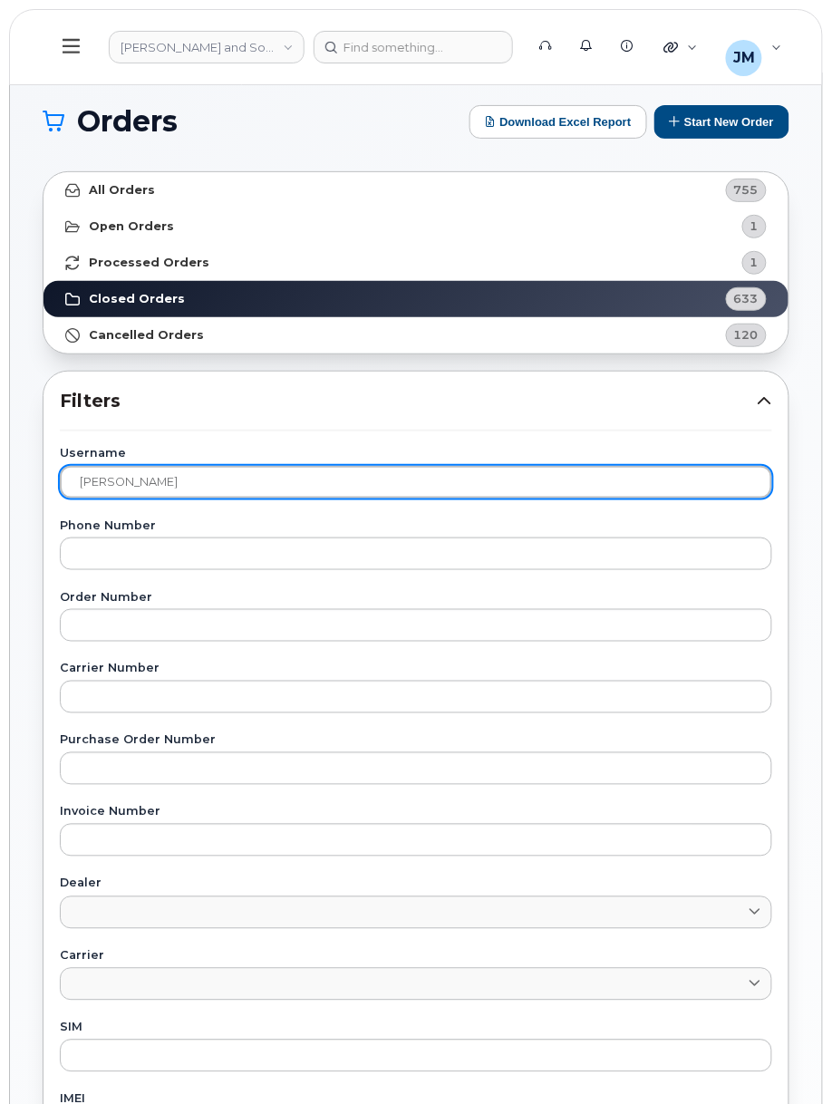
drag, startPoint x: 223, startPoint y: 484, endPoint x: -51, endPoint y: 498, distance: 274.1
click at [0, 498] on html "Hiram Walker and Sons Limited (Pernod Ricard) Support Alerts Knowledge Base Qui…" at bounding box center [416, 956] width 832 height 1912
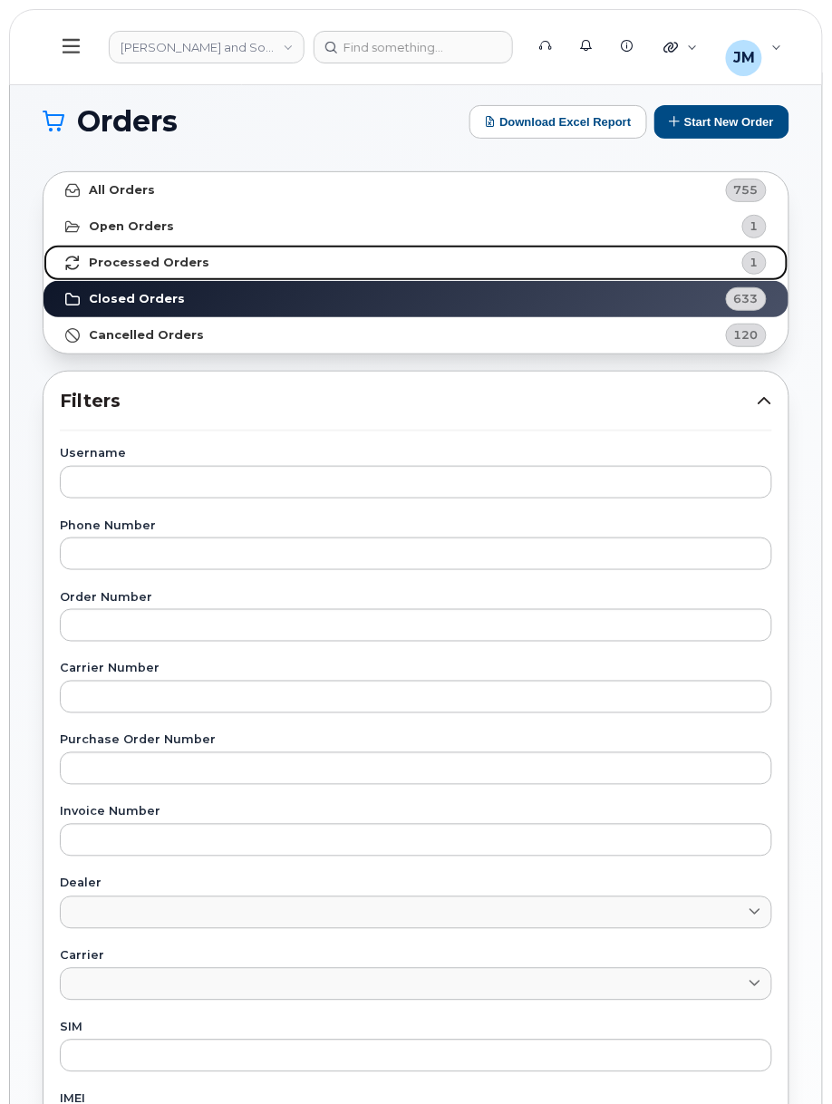
click at [170, 256] on strong "Processed Orders" at bounding box center [149, 263] width 121 height 15
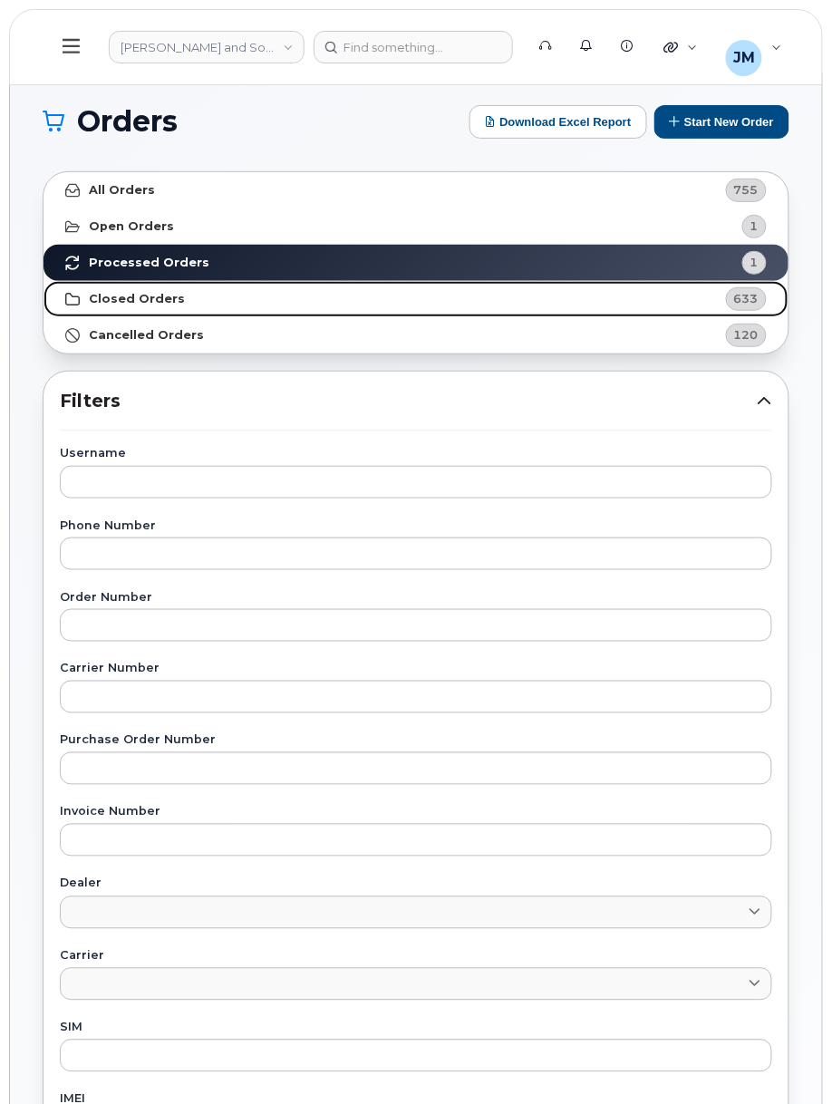
click at [135, 305] on strong "Closed Orders" at bounding box center [137, 299] width 96 height 15
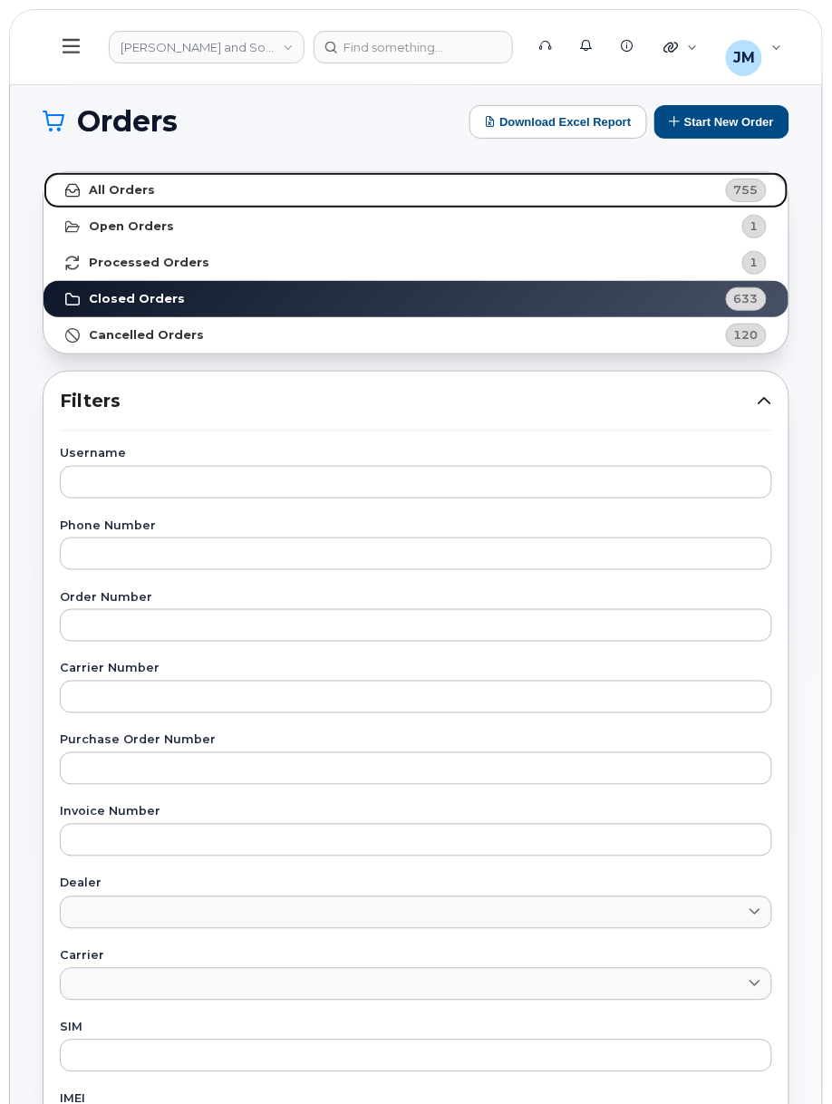
click at [163, 194] on link "All Orders 755" at bounding box center [416, 190] width 745 height 36
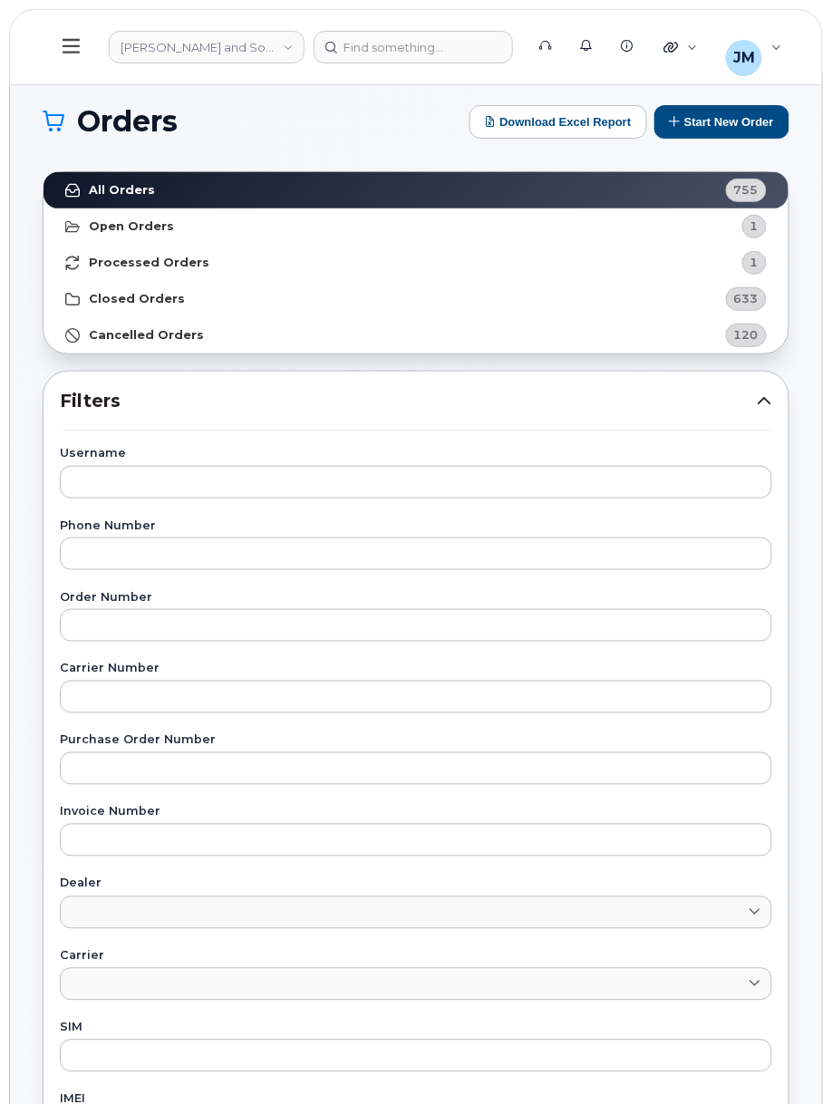
click at [69, 48] on icon at bounding box center [71, 46] width 17 height 20
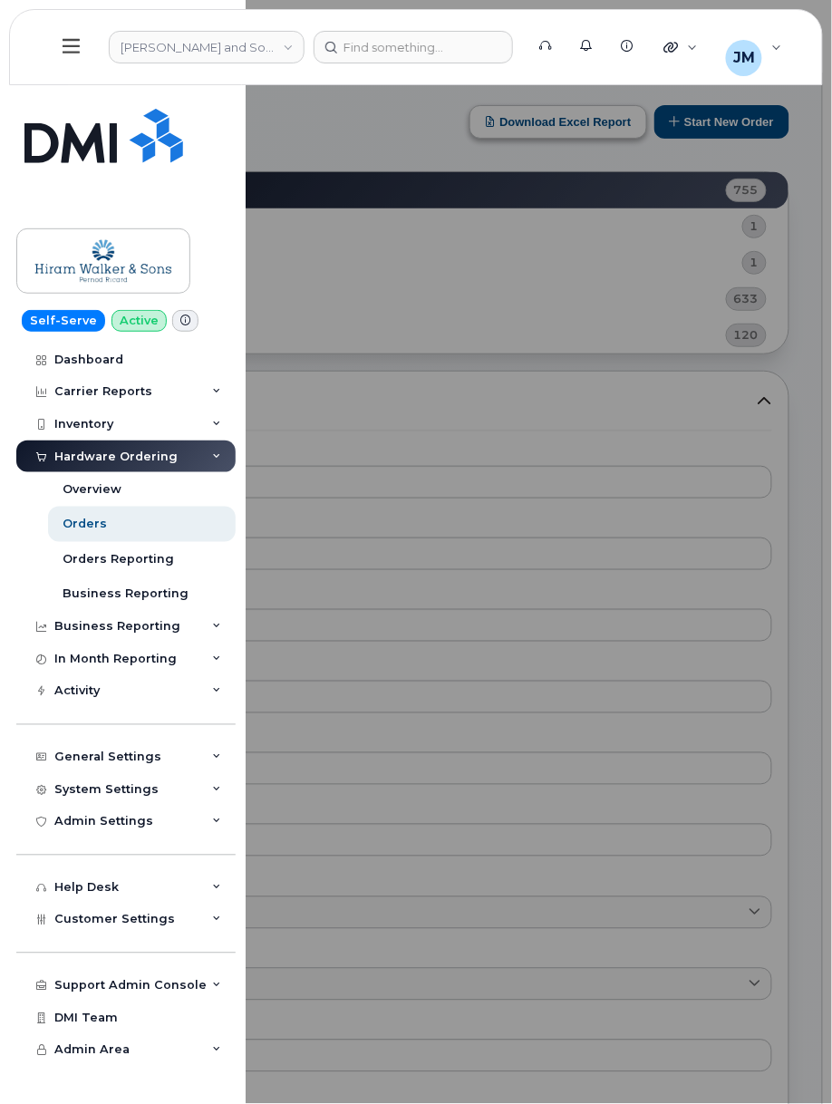
drag, startPoint x: 499, startPoint y: 136, endPoint x: 596, endPoint y: 121, distance: 98.1
click at [505, 136] on div at bounding box center [416, 552] width 832 height 1104
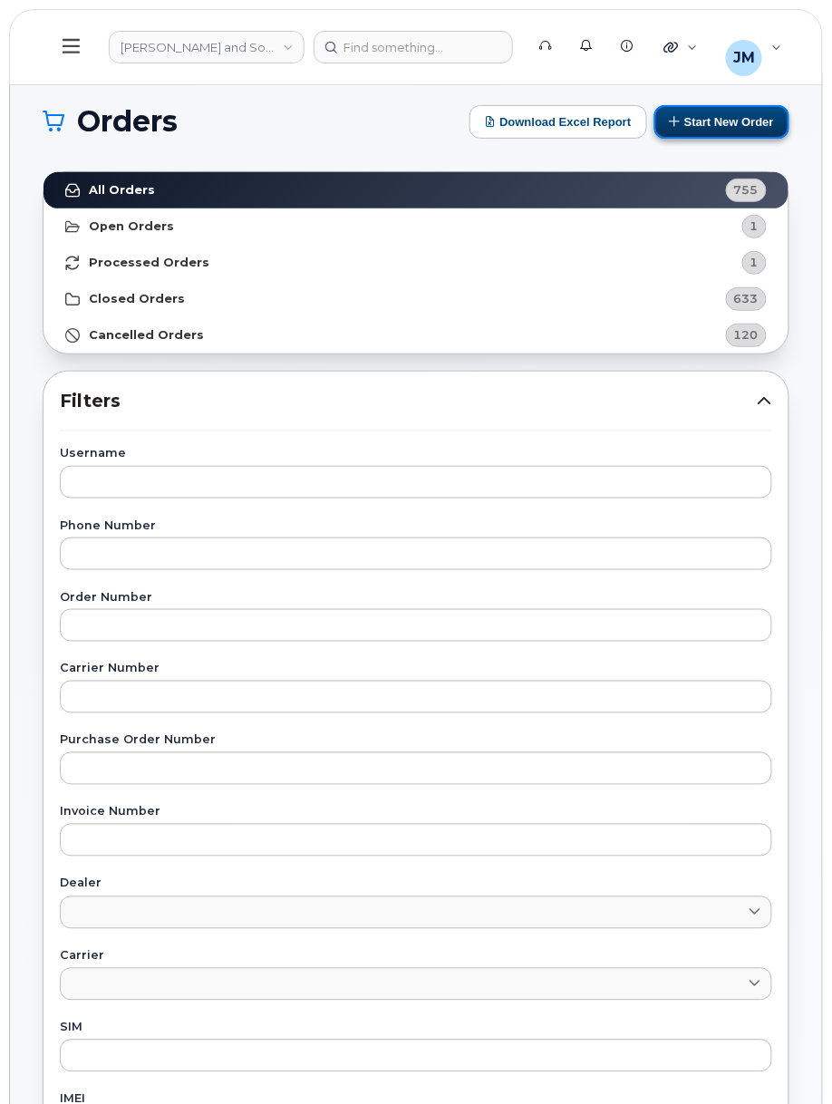
click at [707, 121] on button "Start New Order" at bounding box center [721, 122] width 135 height 34
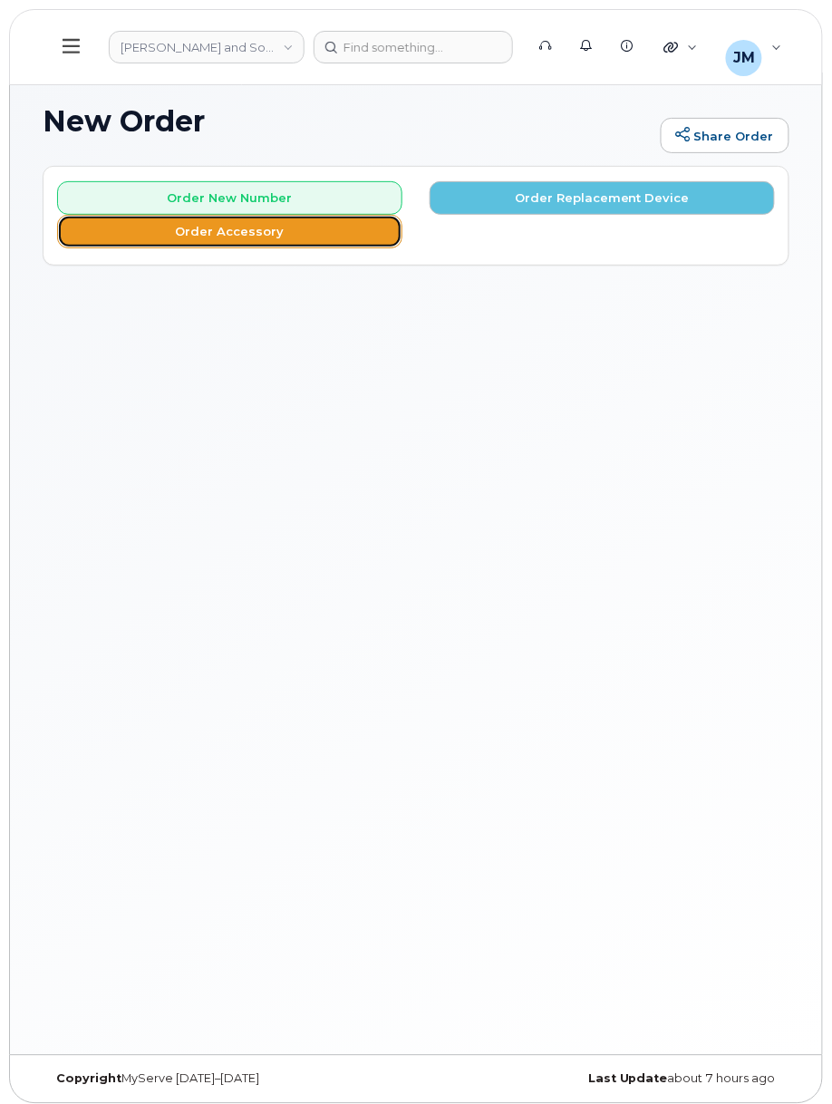
click at [349, 244] on button "Order Accessory" at bounding box center [229, 232] width 345 height 34
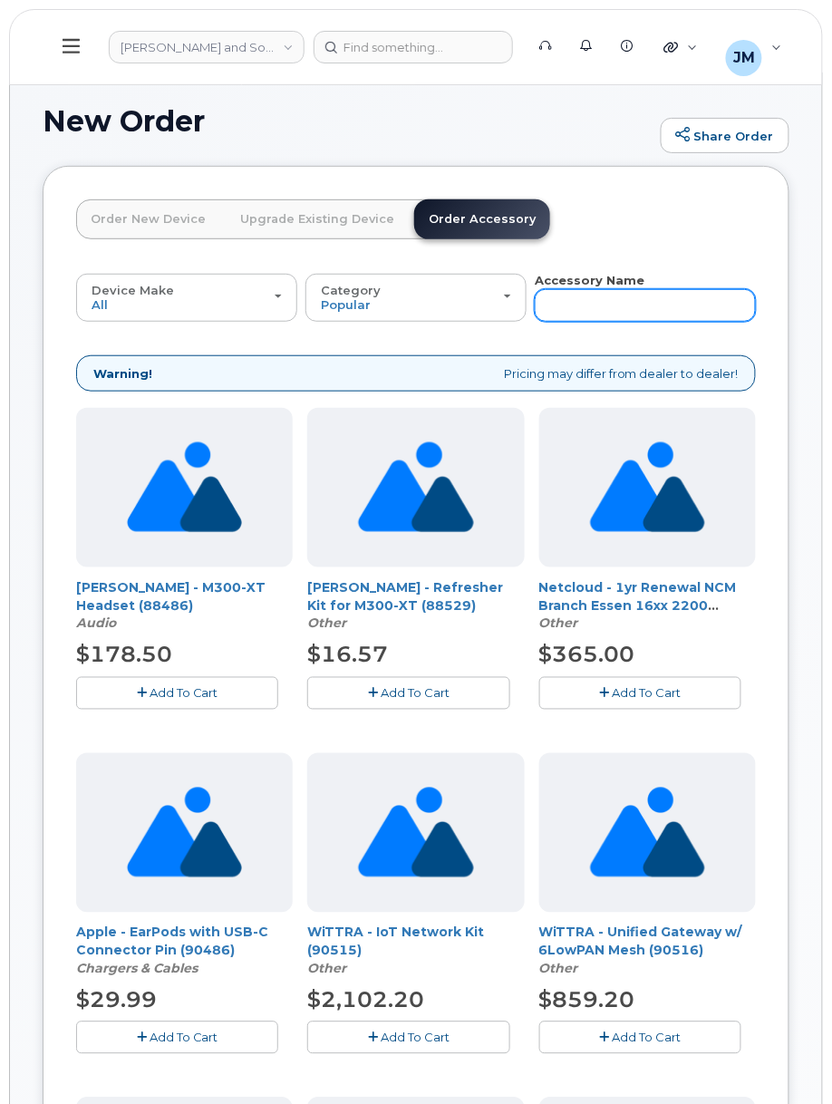
click at [618, 298] on input "text" at bounding box center [645, 305] width 221 height 33
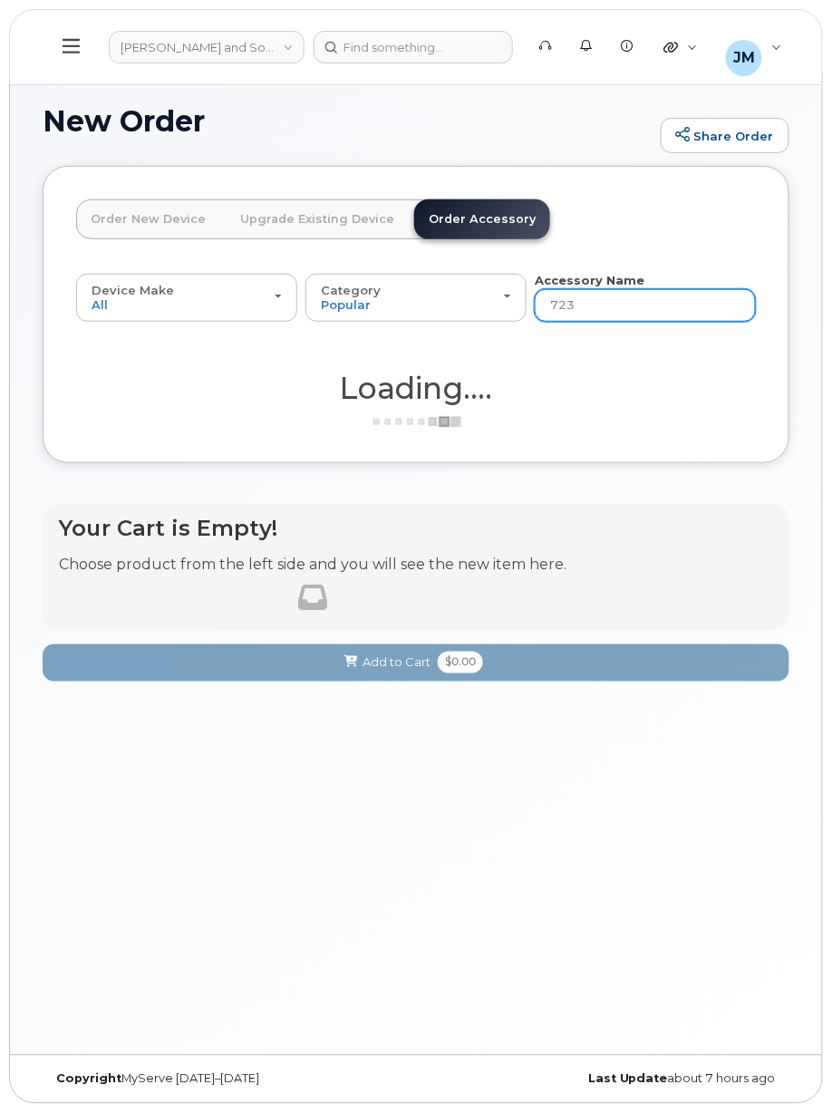
type input "7230"
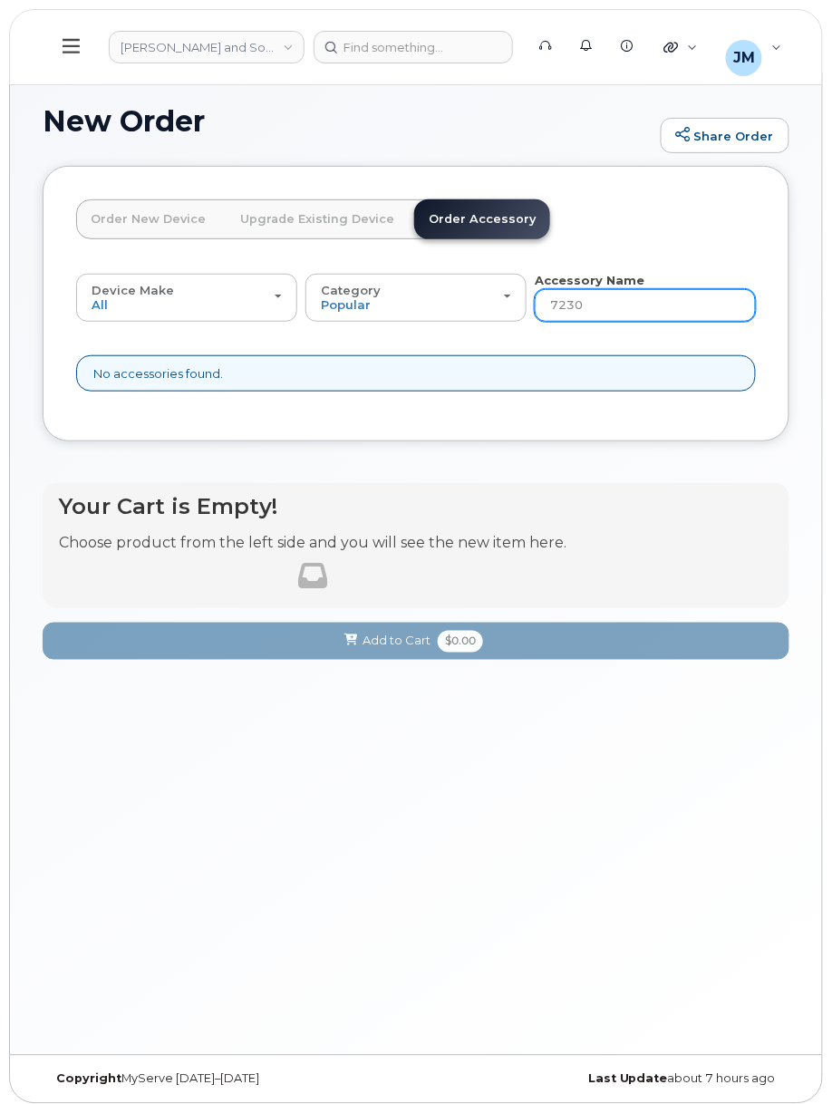
drag, startPoint x: 617, startPoint y: 302, endPoint x: 419, endPoint y: 330, distance: 200.5
click at [419, 328] on div "Device Make All iPhone Modem All iPhone Modem Category Popular All Case Other A…" at bounding box center [416, 332] width 680 height 120
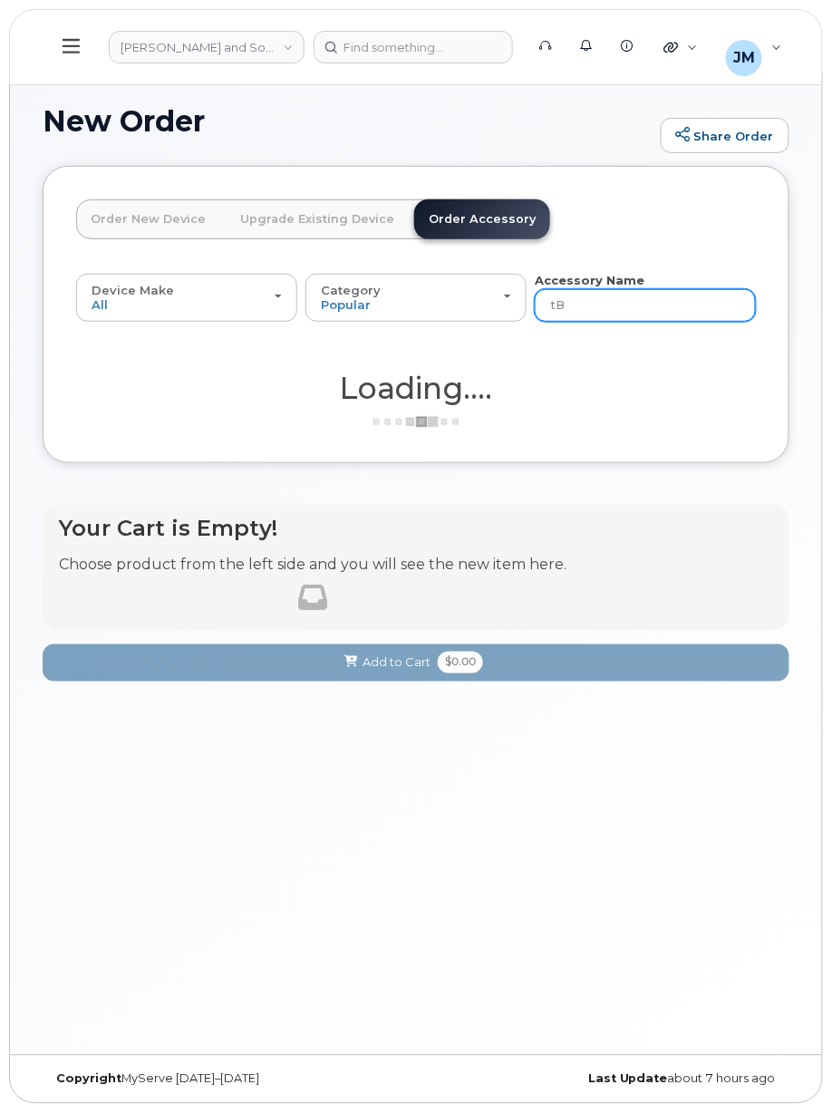
type input "tBL"
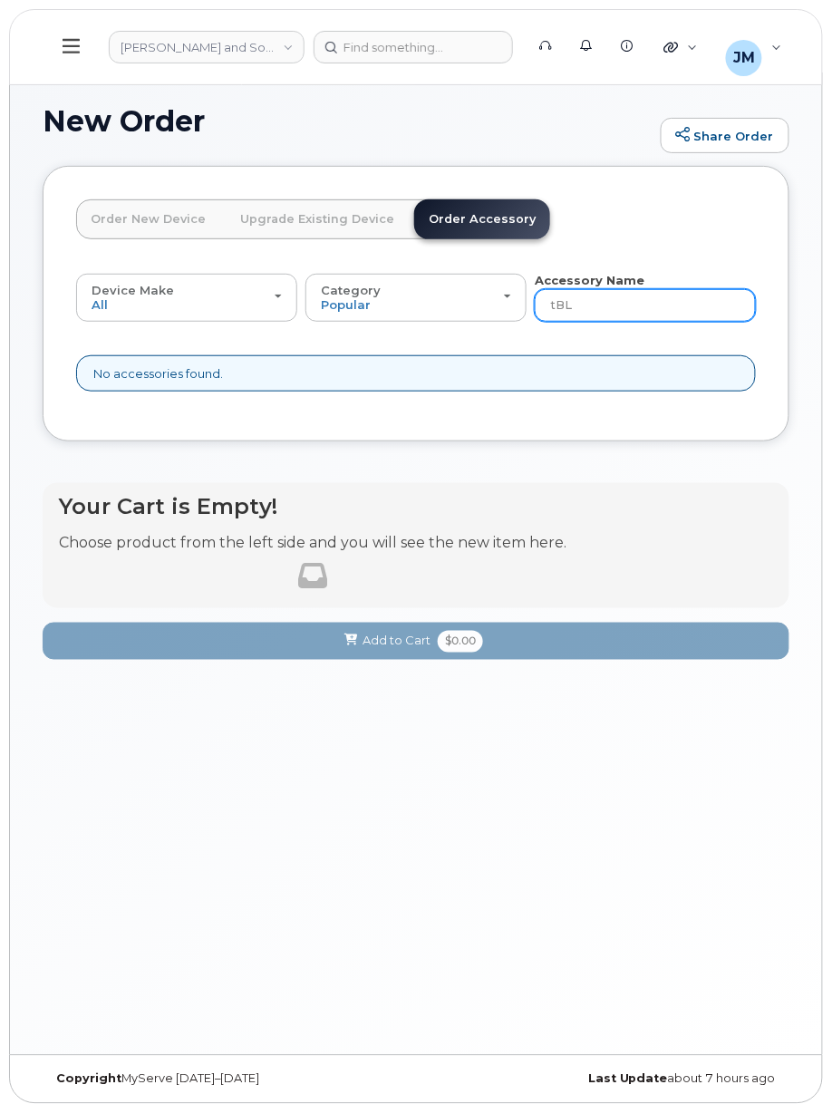
drag, startPoint x: 602, startPoint y: 302, endPoint x: 139, endPoint y: 241, distance: 467.1
click at [150, 243] on div "Order New Device Upgrade Existing Device Order Accessory Order new device and n…" at bounding box center [416, 304] width 747 height 276
type input "tablet"
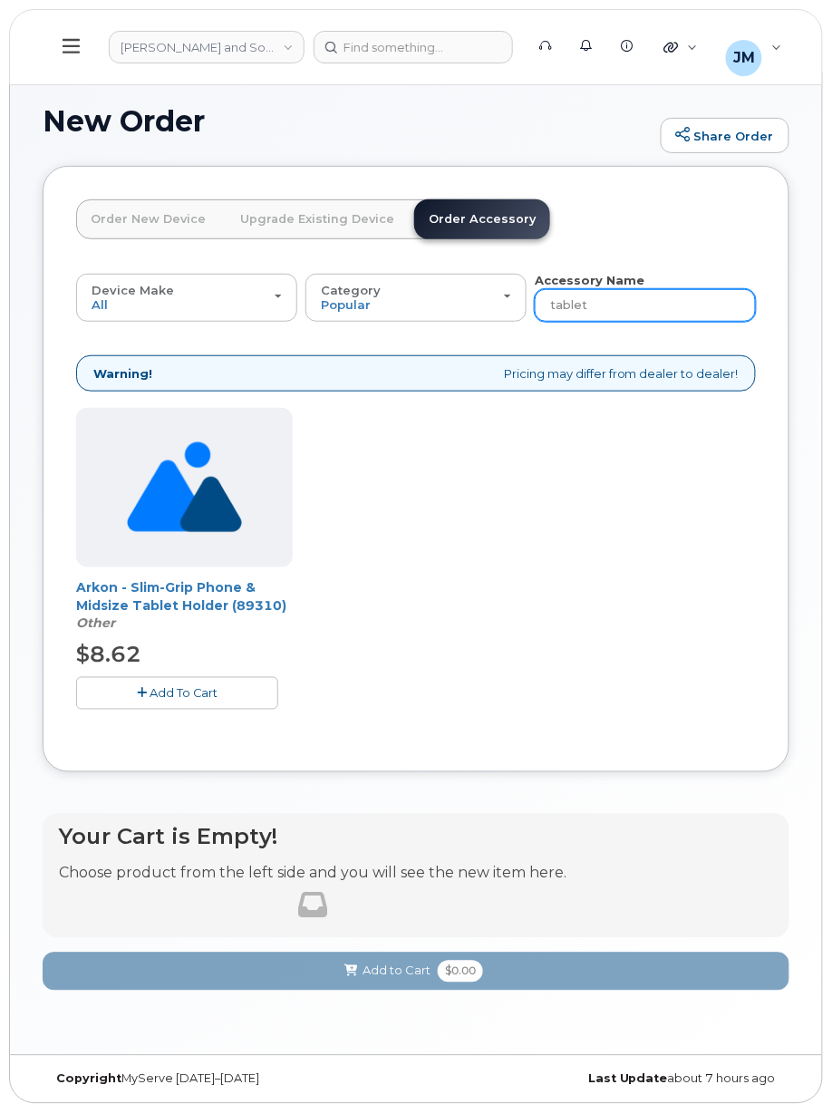
drag, startPoint x: 625, startPoint y: 315, endPoint x: 412, endPoint y: 332, distance: 213.6
click at [412, 332] on div "Device Make All iPhone Modem All iPhone Modem Category Popular All Case Other A…" at bounding box center [416, 505] width 680 height 466
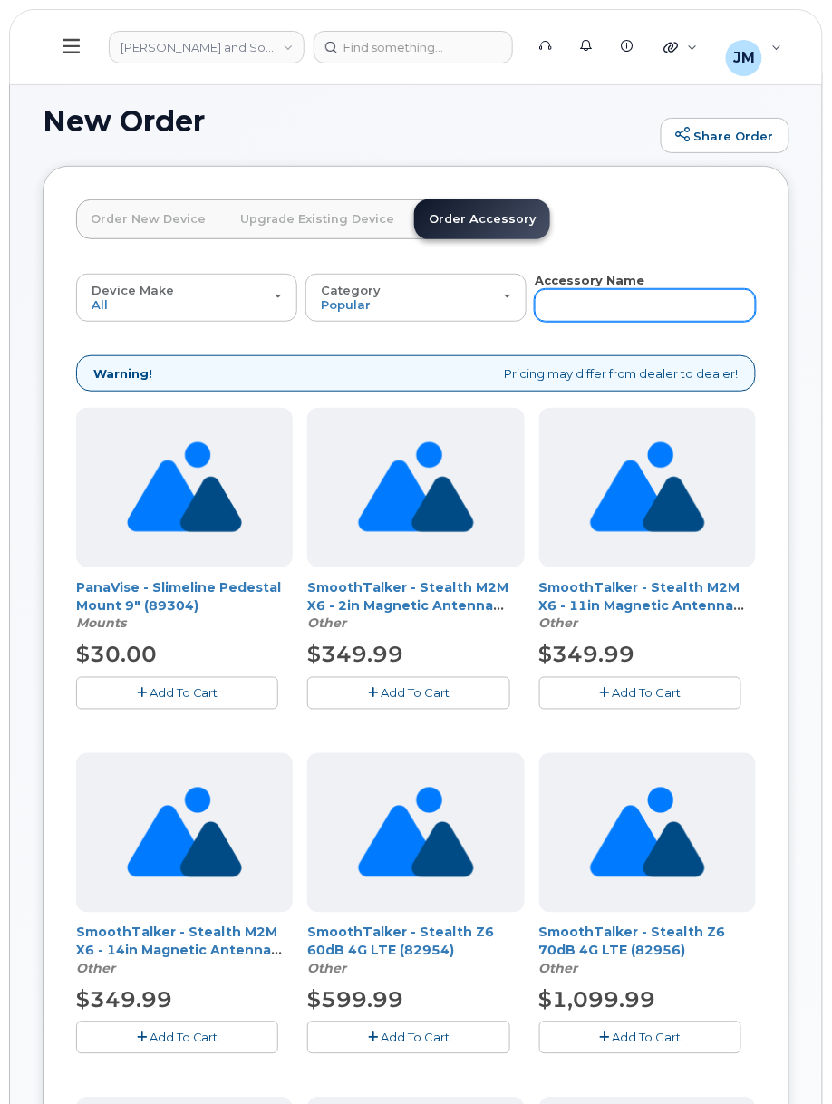
click at [714, 297] on input "text" at bounding box center [645, 305] width 221 height 33
type input "sim"
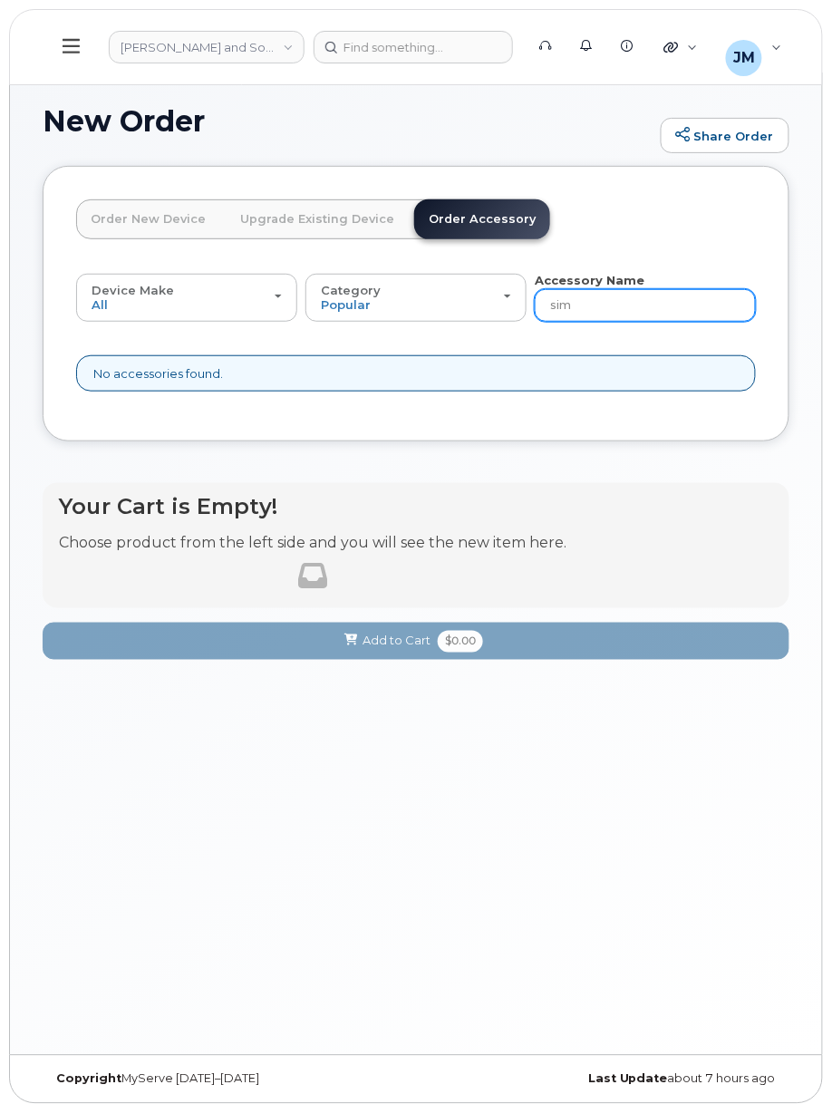
drag, startPoint x: 631, startPoint y: 306, endPoint x: 415, endPoint y: 330, distance: 217.0
click at [415, 330] on div "Device Make All iPhone Modem All iPhone Modem Category Popular All Case Other A…" at bounding box center [416, 332] width 680 height 120
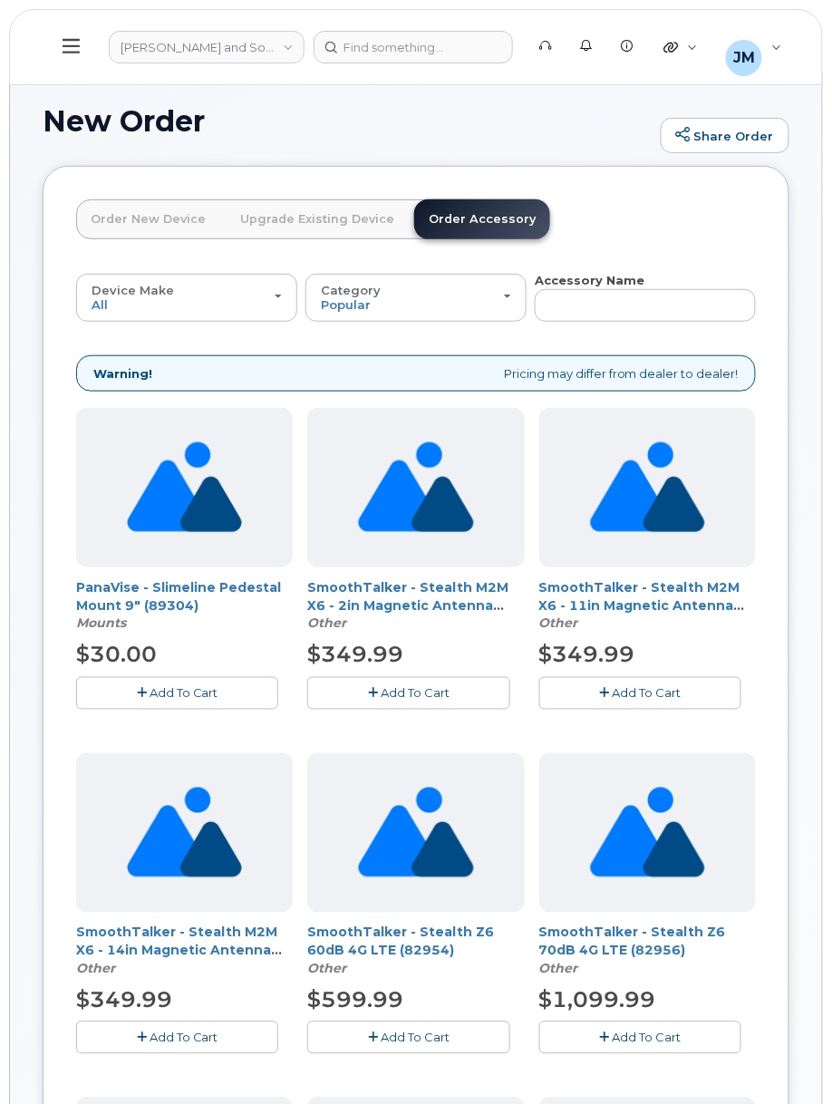
click at [352, 225] on link "Upgrade Existing Device" at bounding box center [317, 219] width 183 height 40
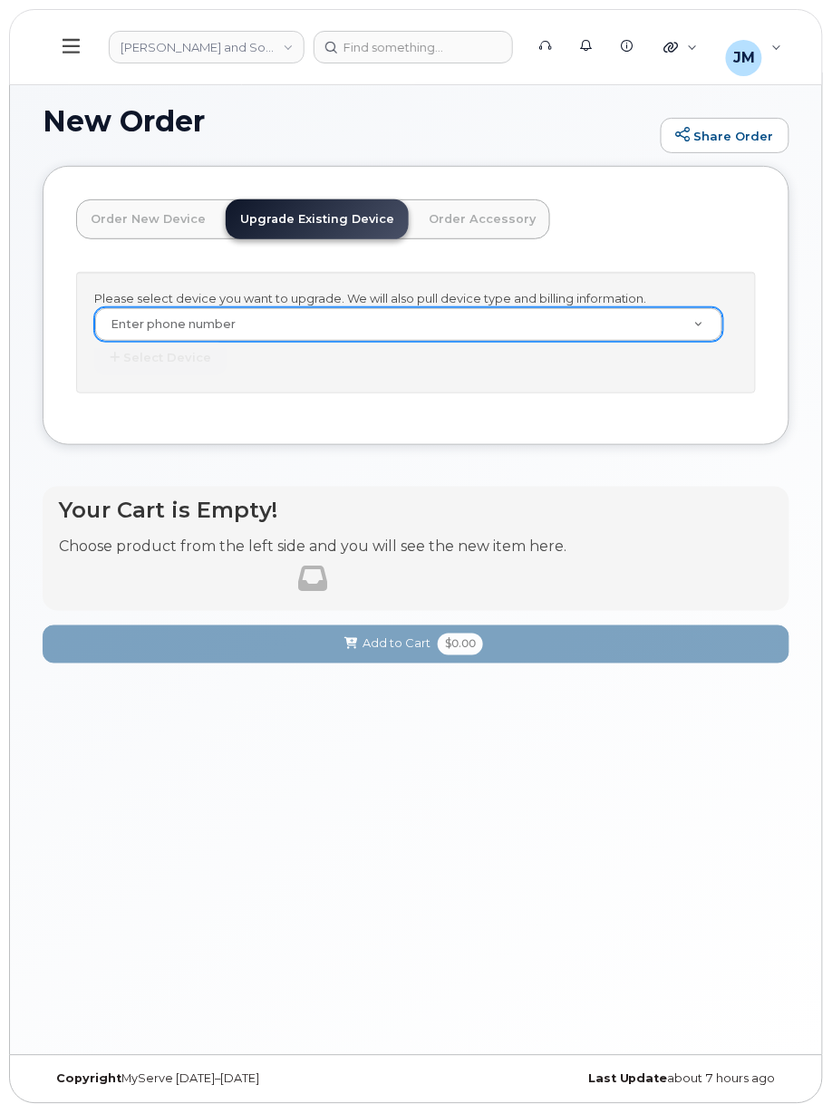
click at [145, 225] on link "Order New Device" at bounding box center [148, 219] width 144 height 40
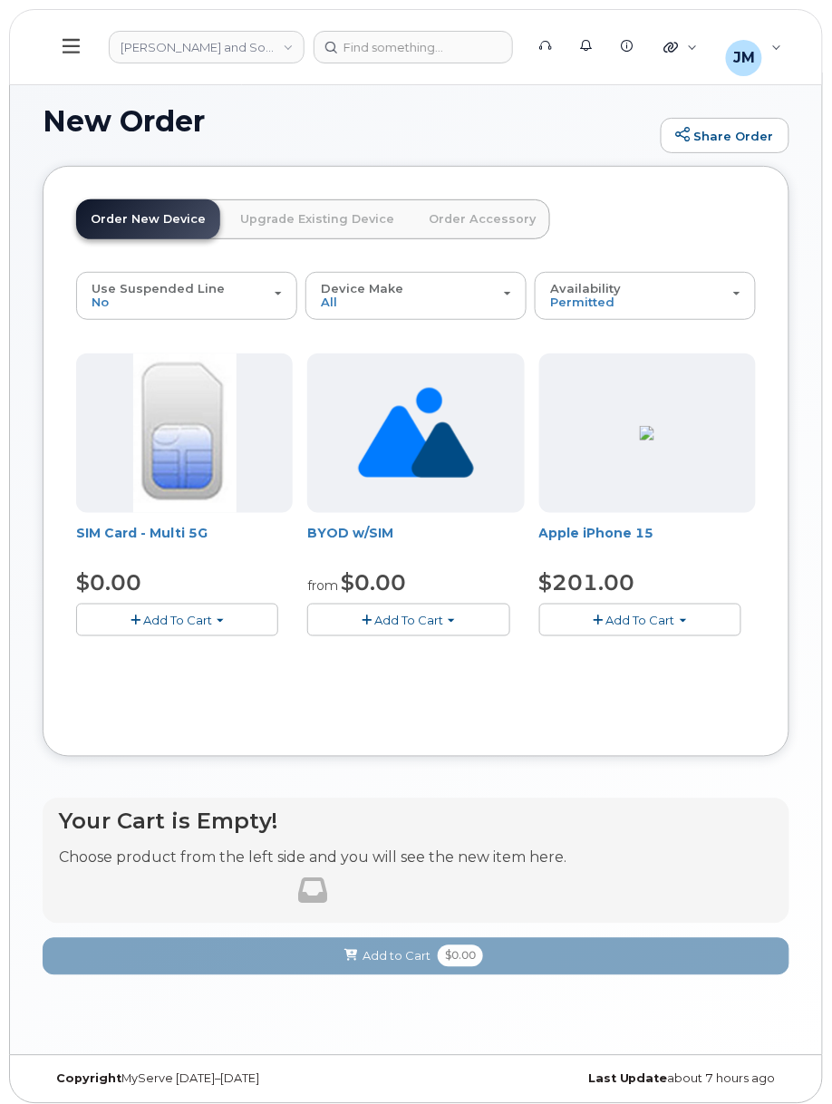
click at [204, 625] on span "Add To Cart" at bounding box center [177, 620] width 69 height 15
click at [219, 656] on link "$0.00 - New Activation" at bounding box center [167, 654] width 172 height 23
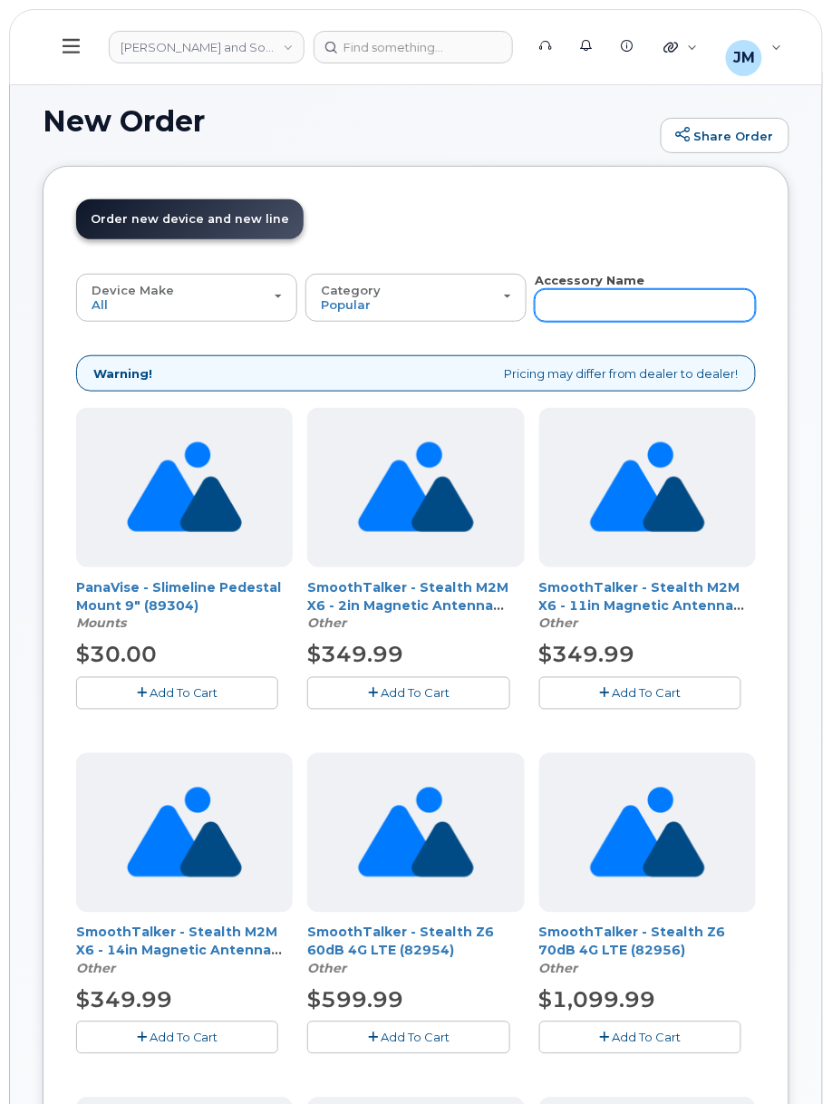
click at [585, 305] on input "text" at bounding box center [645, 305] width 221 height 33
type input "7230"
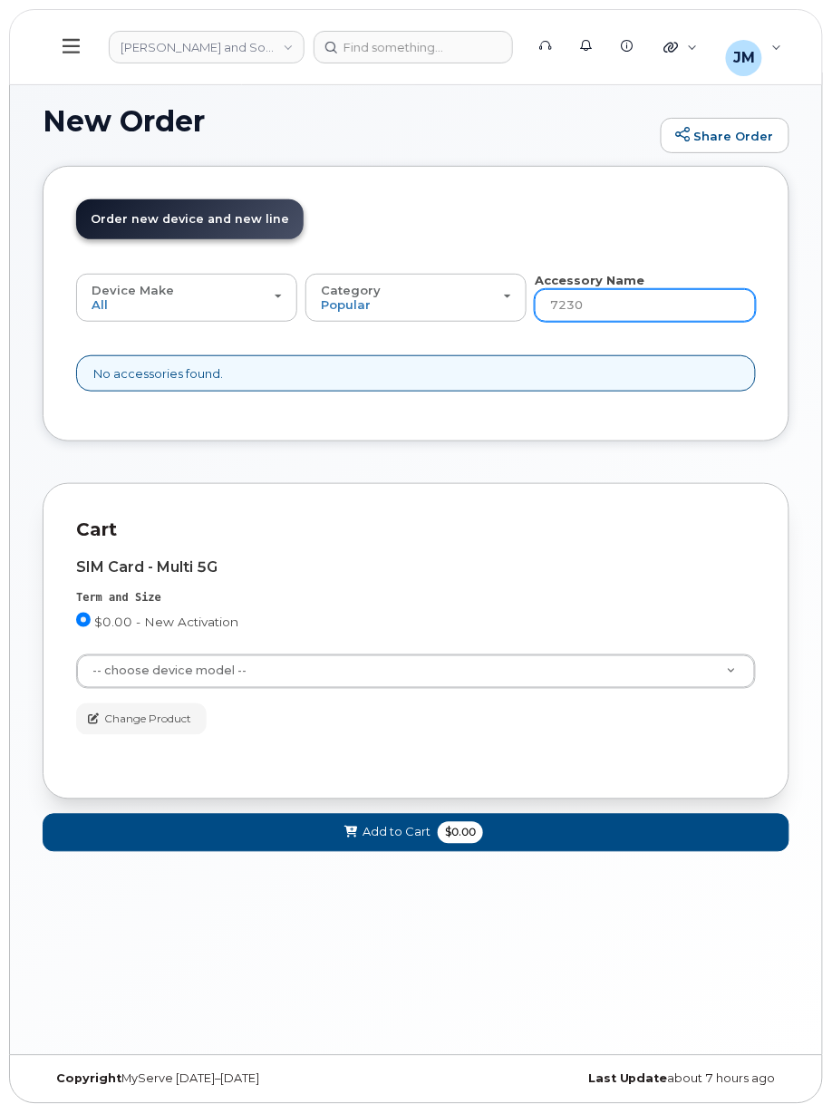
drag, startPoint x: 669, startPoint y: 306, endPoint x: 393, endPoint y: 327, distance: 276.3
click at [393, 326] on div "Device Make All iPhone Modem All iPhone Modem Category Popular All Case Other A…" at bounding box center [416, 332] width 680 height 120
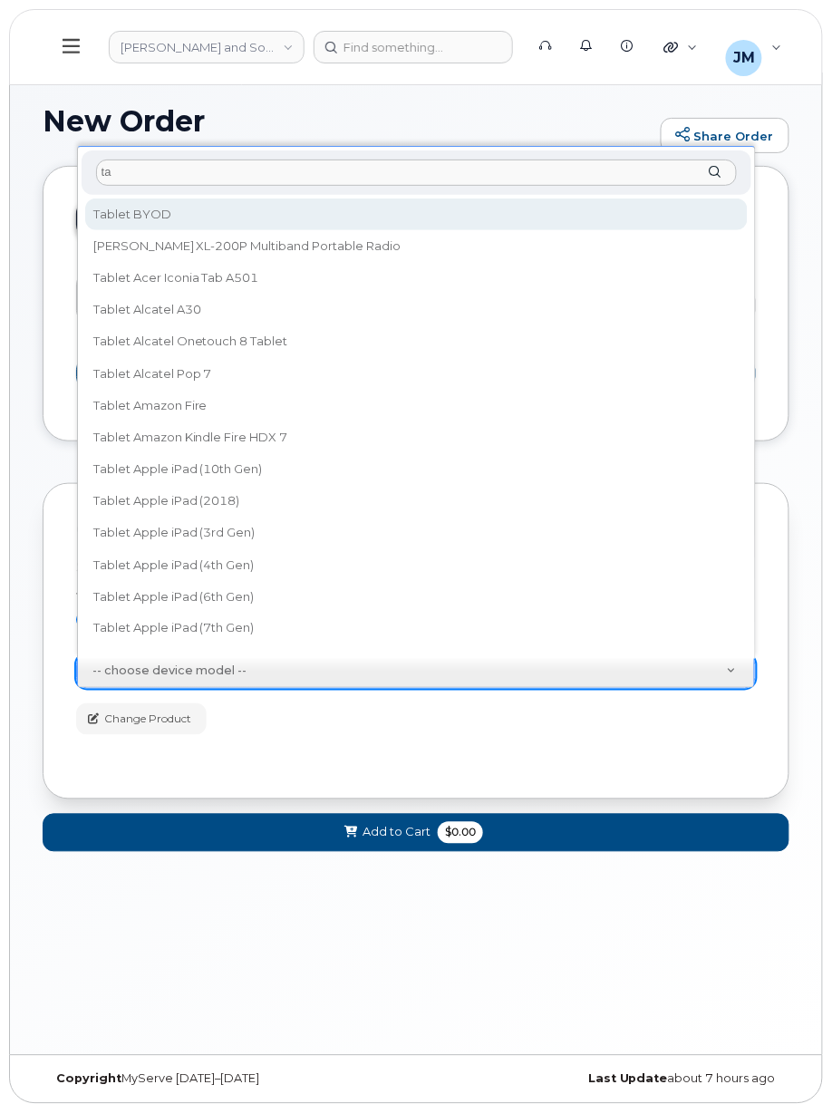
type input "t"
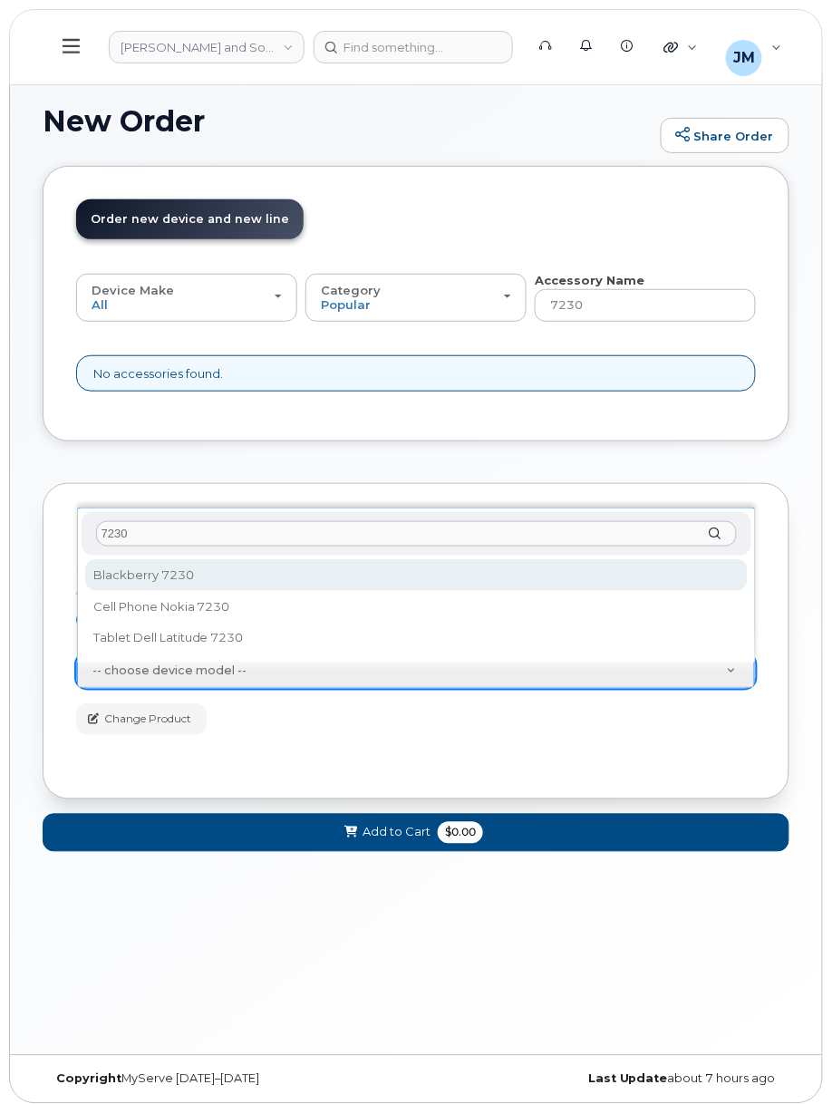
type input "7230"
